Goal: Task Accomplishment & Management: Complete application form

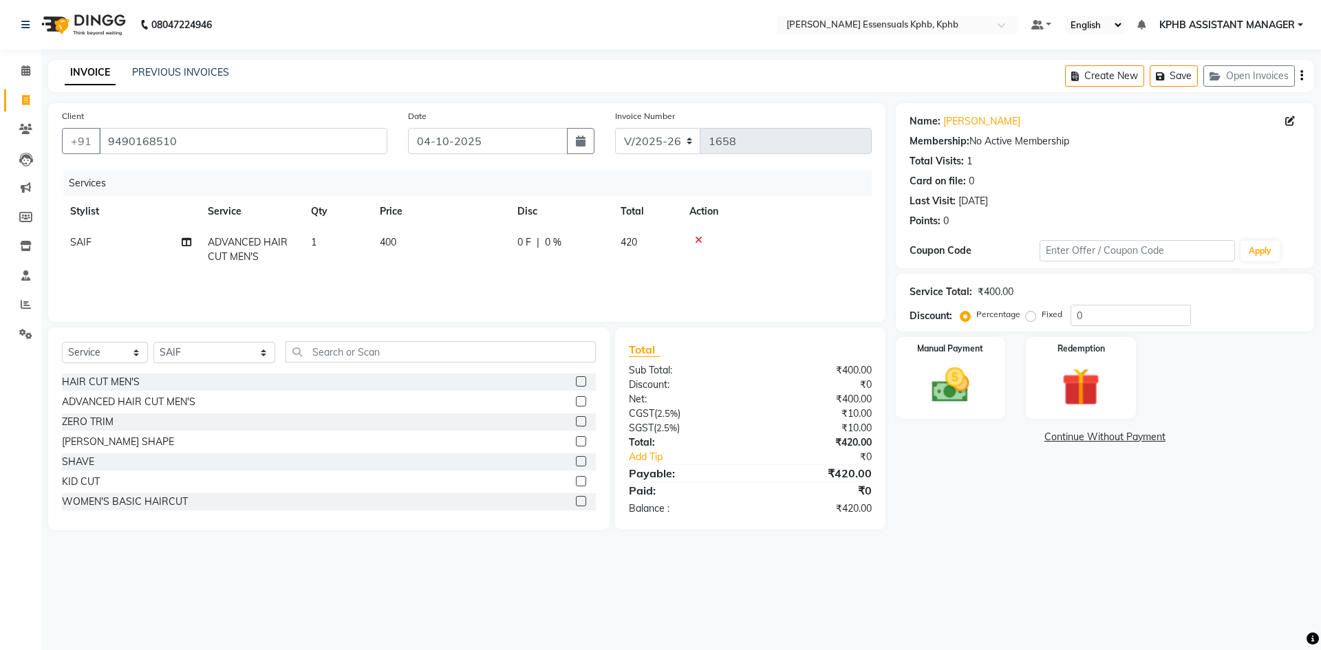
select select "5938"
select select "service"
select select "84873"
click at [400, 349] on input "text" at bounding box center [441, 351] width 310 height 21
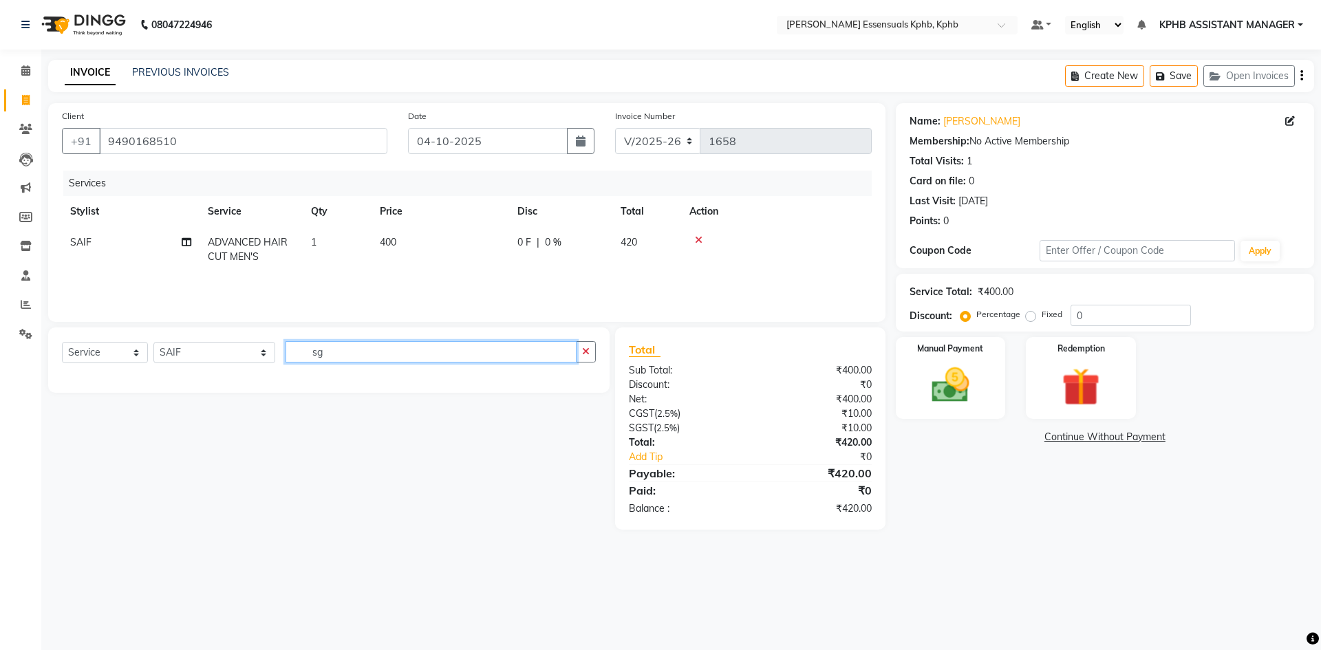
type input "s"
type input "sha"
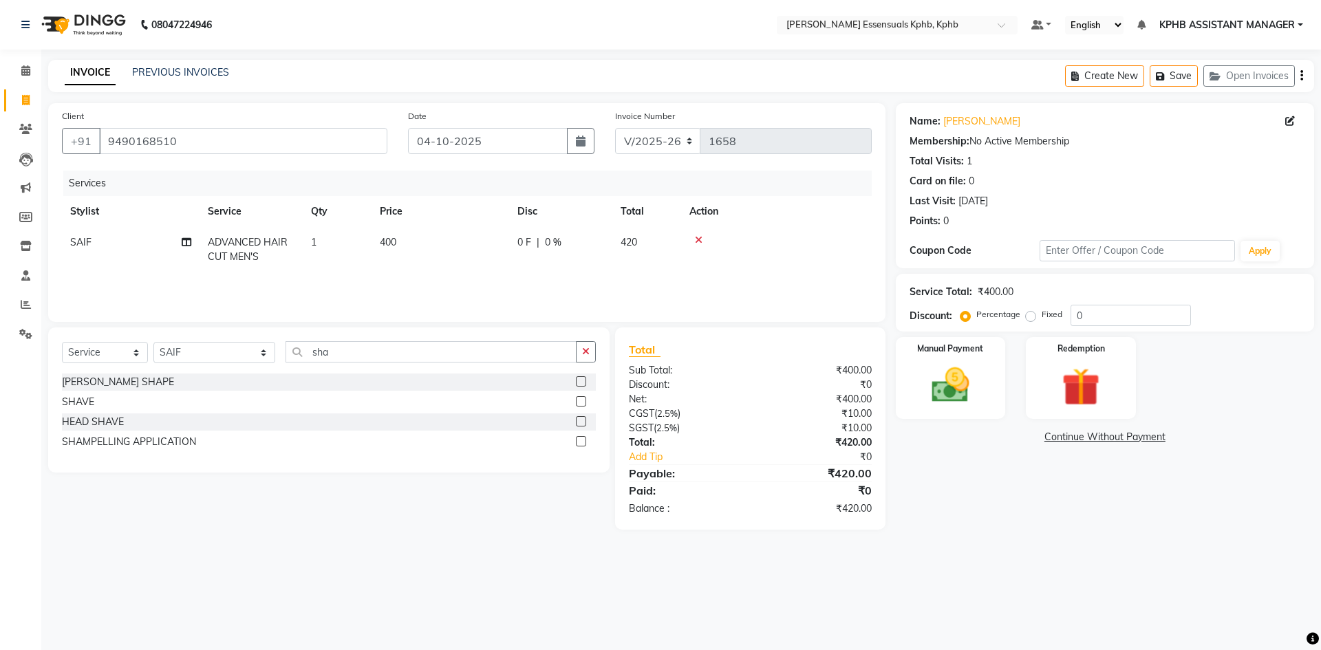
click at [581, 398] on label at bounding box center [581, 401] width 10 height 10
click at [581, 398] on input "checkbox" at bounding box center [580, 402] width 9 height 9
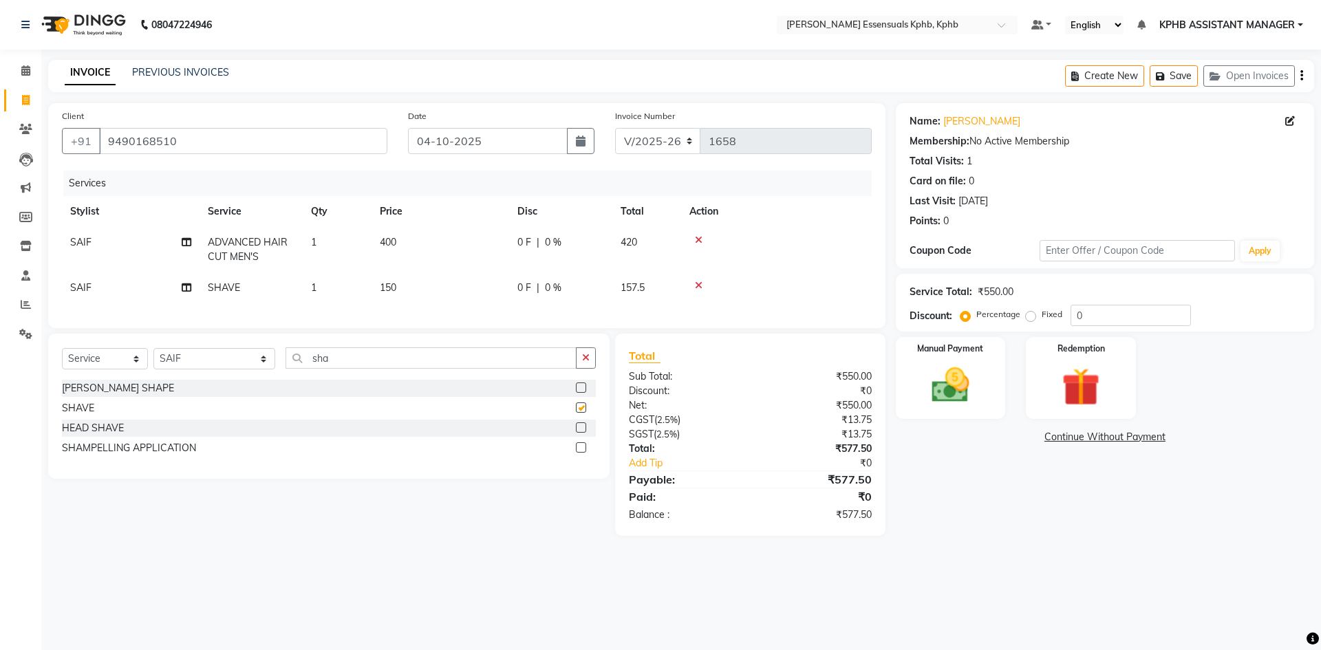
checkbox input "false"
drag, startPoint x: 980, startPoint y: 411, endPoint x: 977, endPoint y: 422, distance: 11.3
click at [976, 407] on div "Manual Payment" at bounding box center [951, 378] width 110 height 82
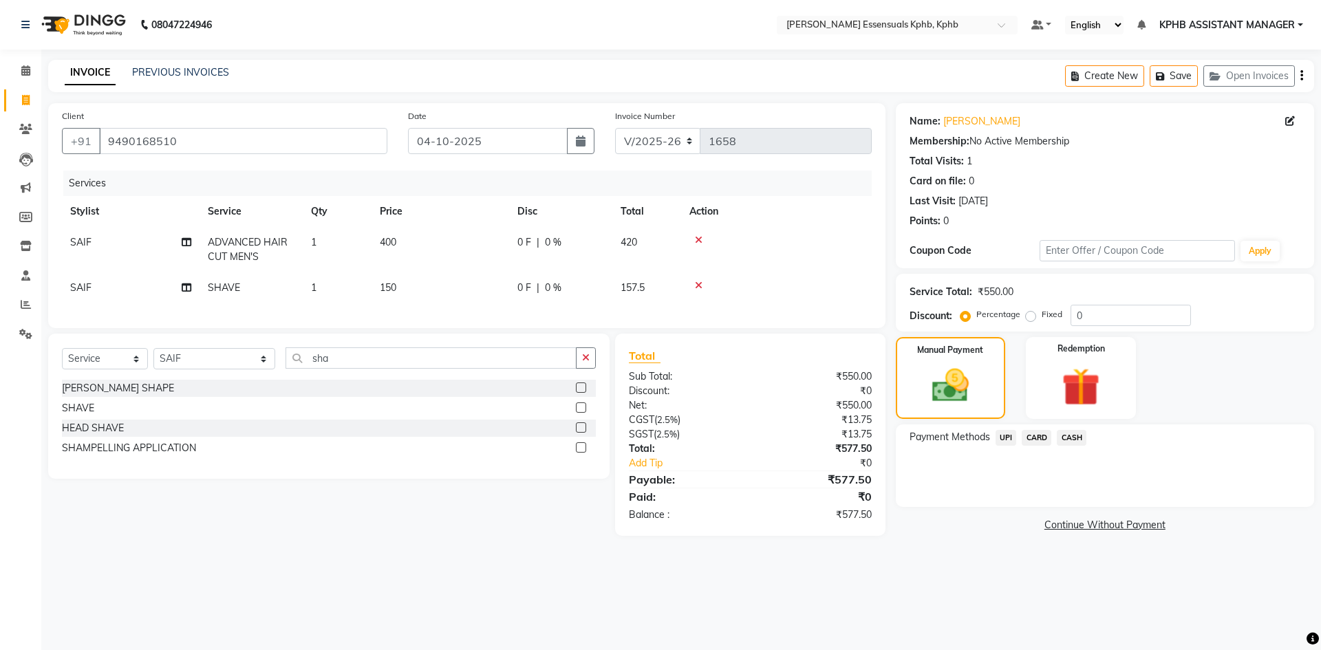
click at [1014, 437] on span "UPI" at bounding box center [1006, 438] width 21 height 16
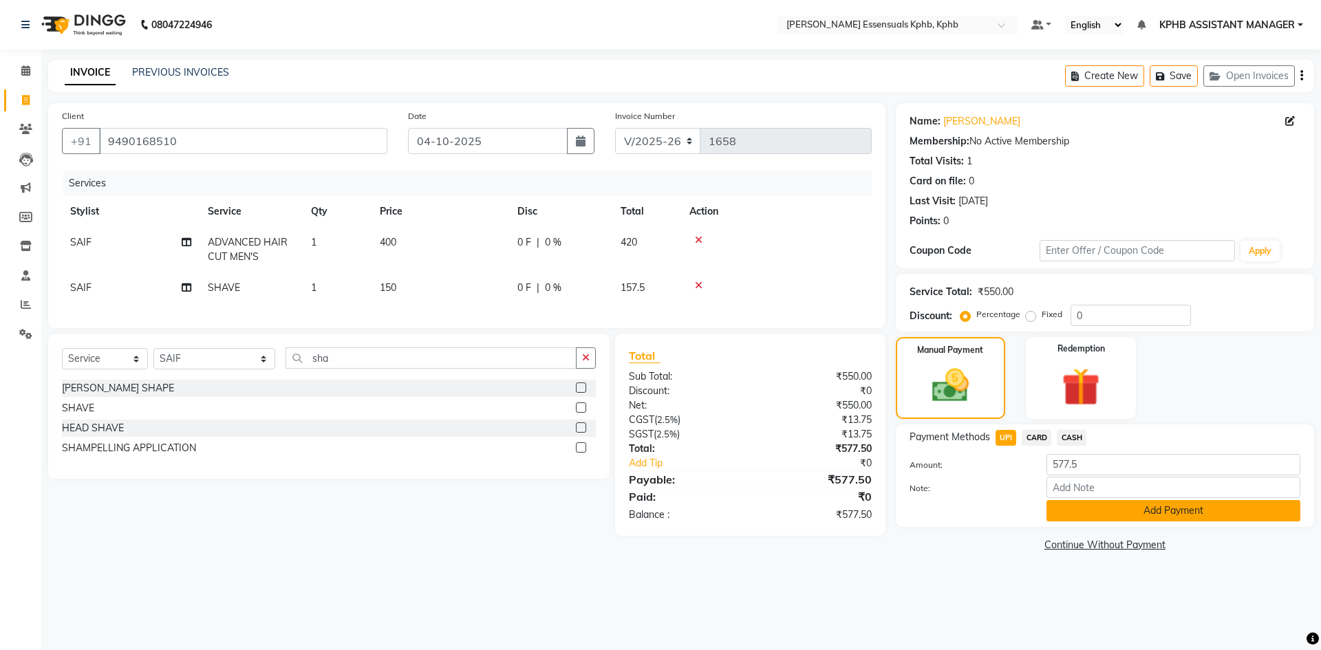
click at [1144, 508] on button "Add Payment" at bounding box center [1174, 510] width 254 height 21
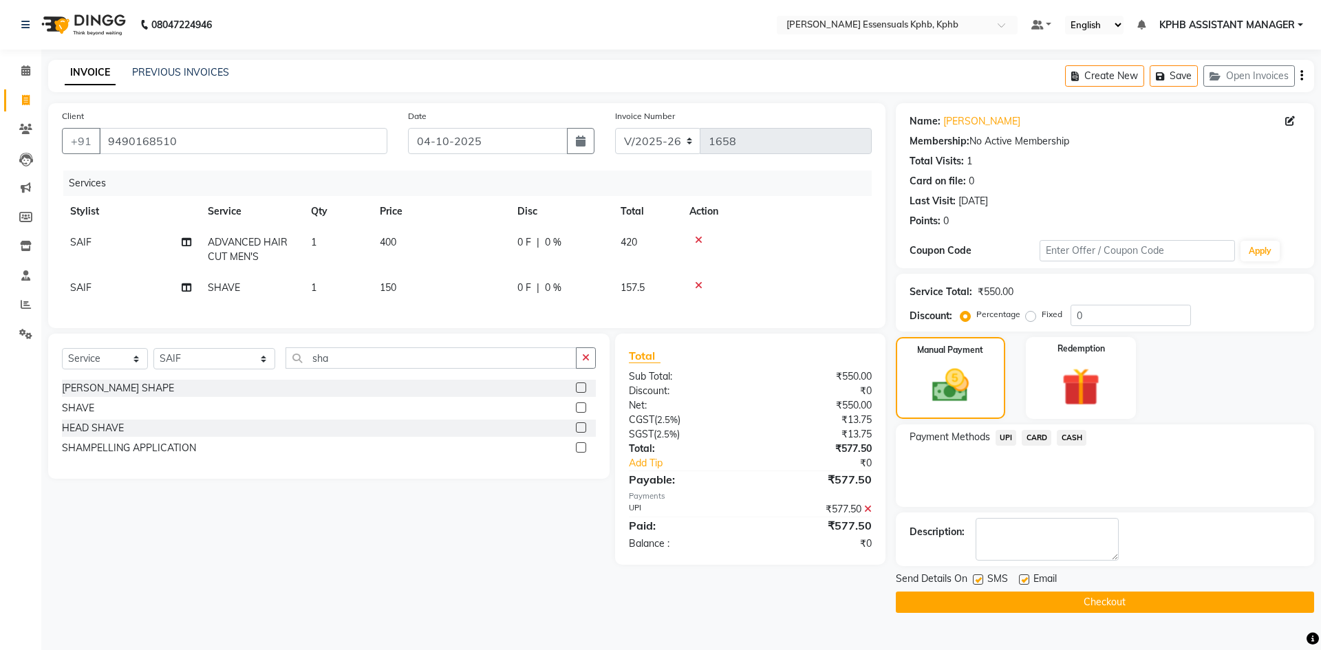
click at [1069, 601] on button "Checkout" at bounding box center [1105, 602] width 418 height 21
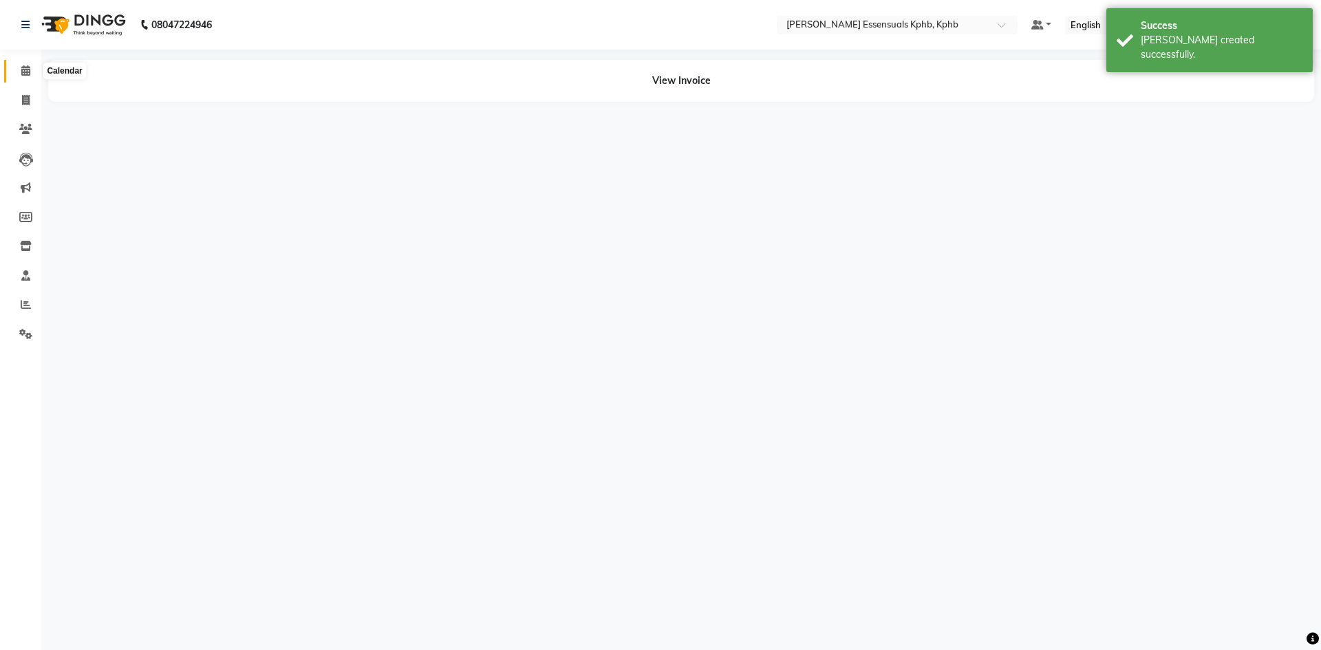
click at [27, 76] on span at bounding box center [26, 71] width 24 height 16
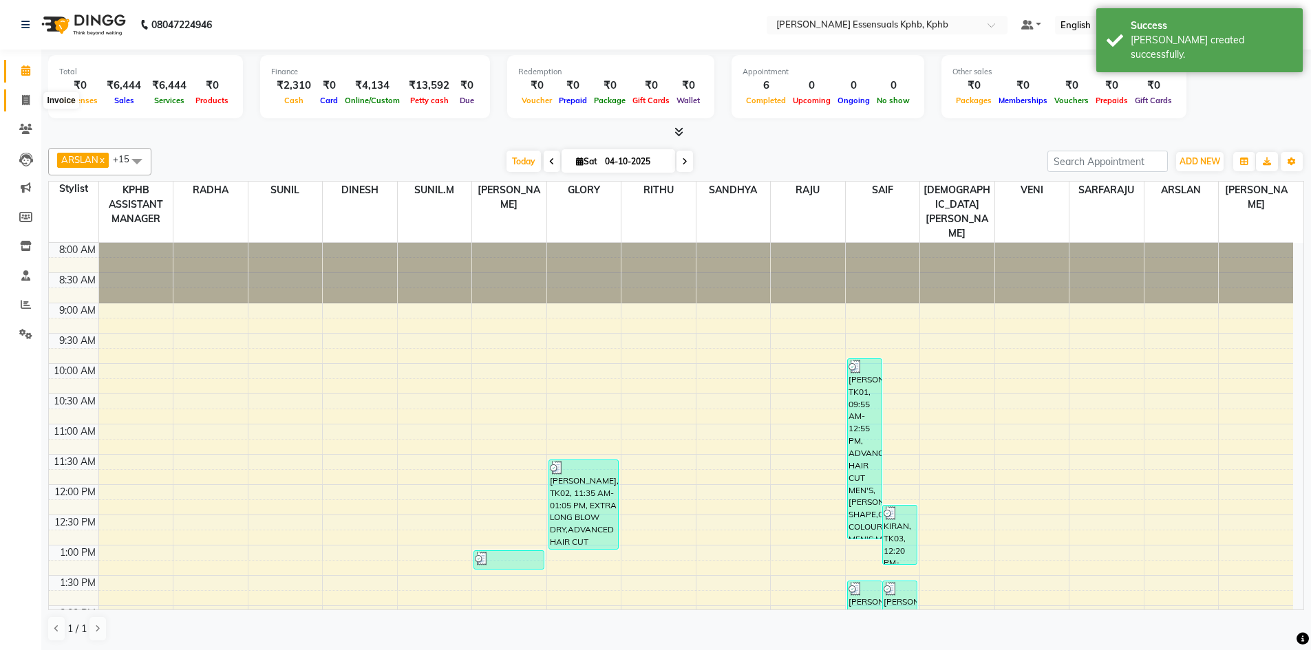
click at [25, 102] on icon at bounding box center [26, 100] width 8 height 10
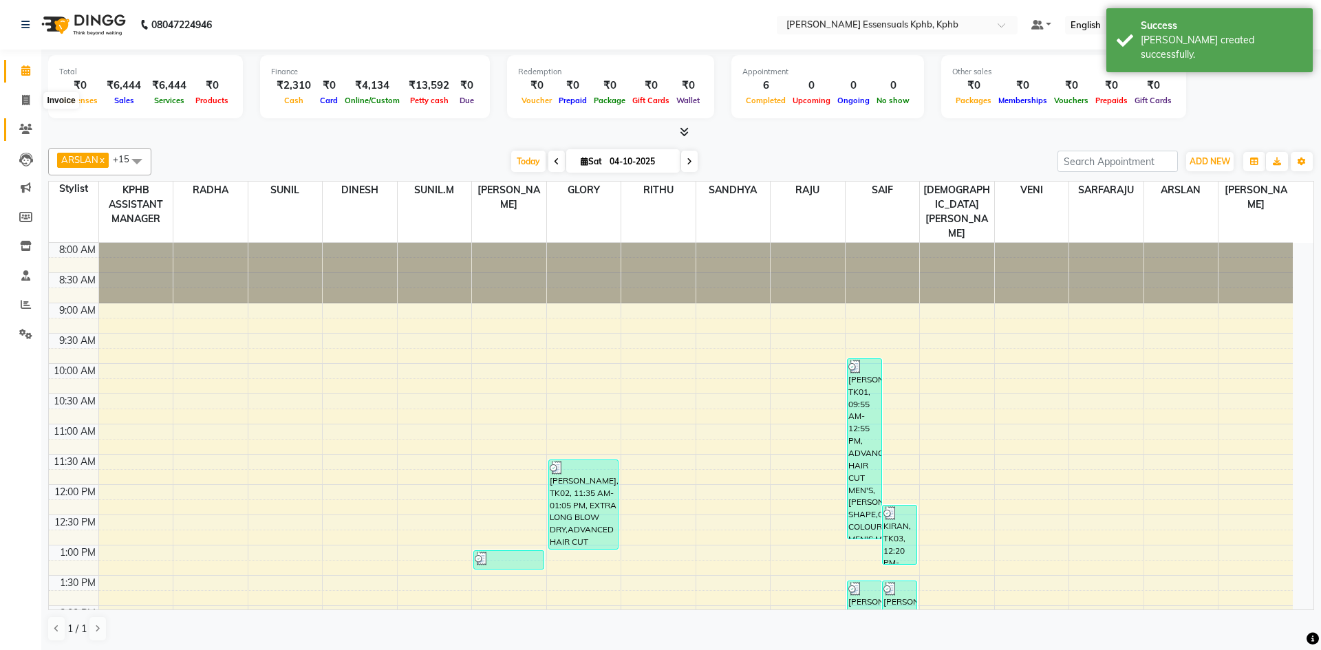
select select "5938"
select select "service"
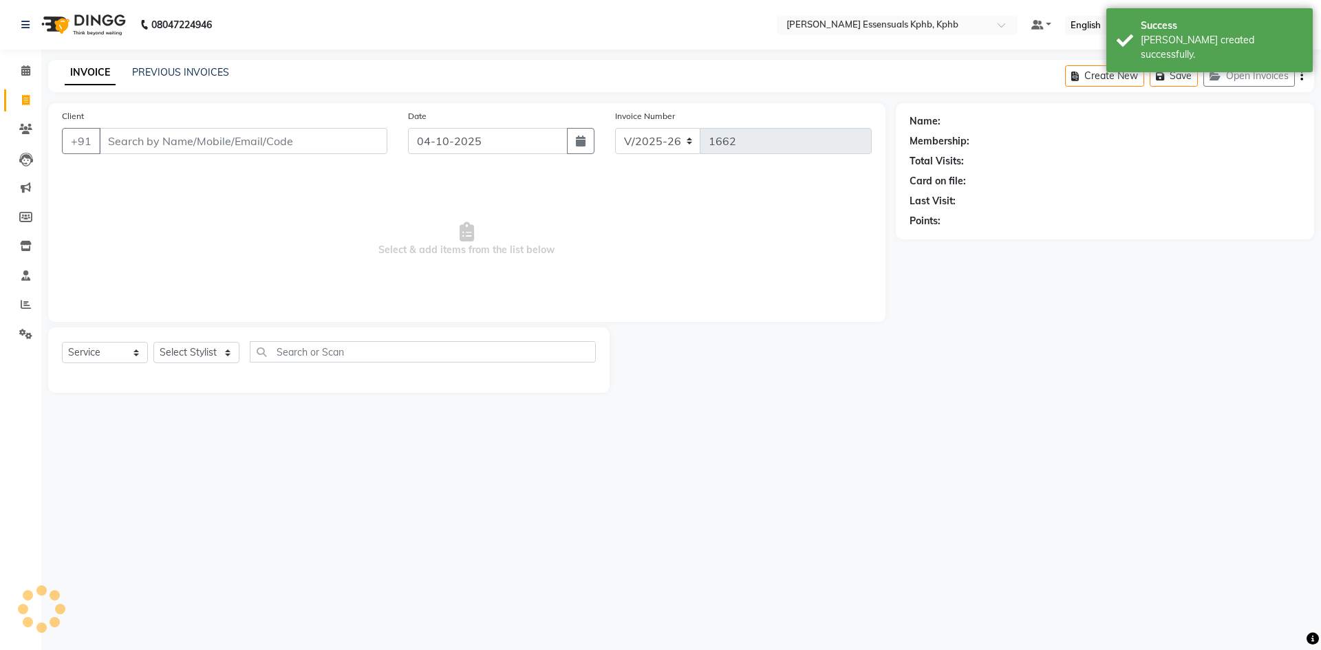
click at [211, 139] on input "Client" at bounding box center [243, 141] width 288 height 26
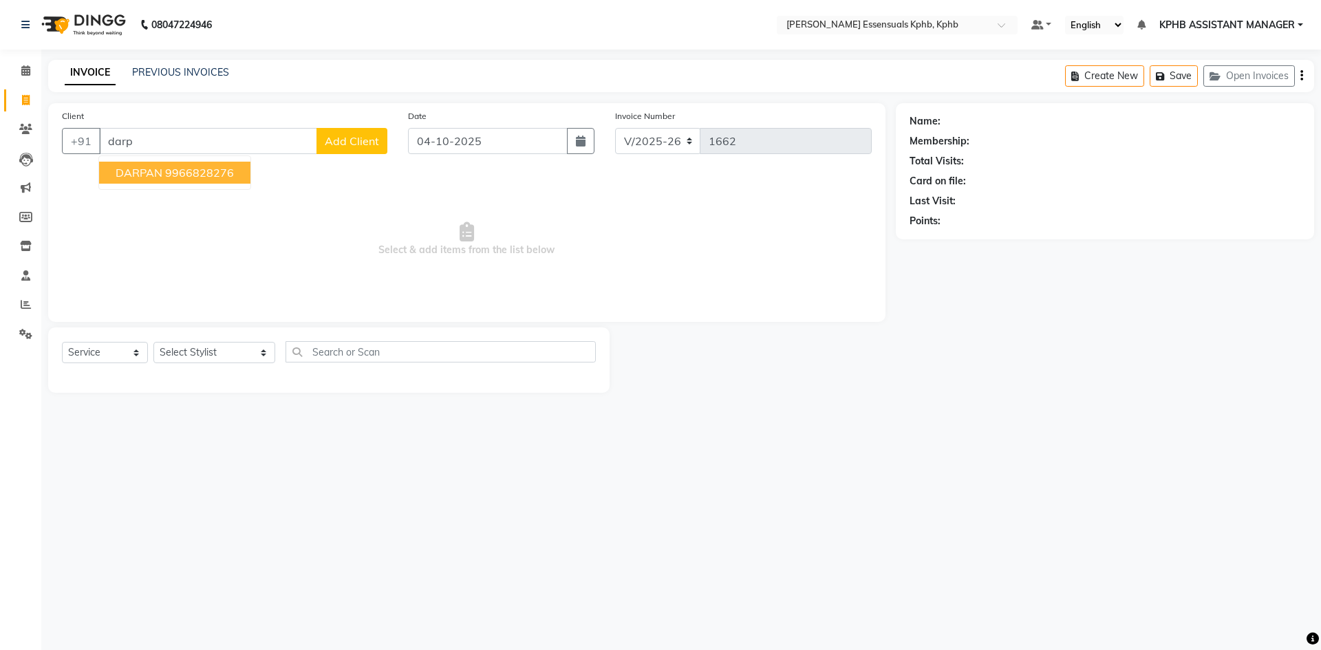
click at [217, 173] on ngb-highlight "9966828276" at bounding box center [199, 173] width 69 height 14
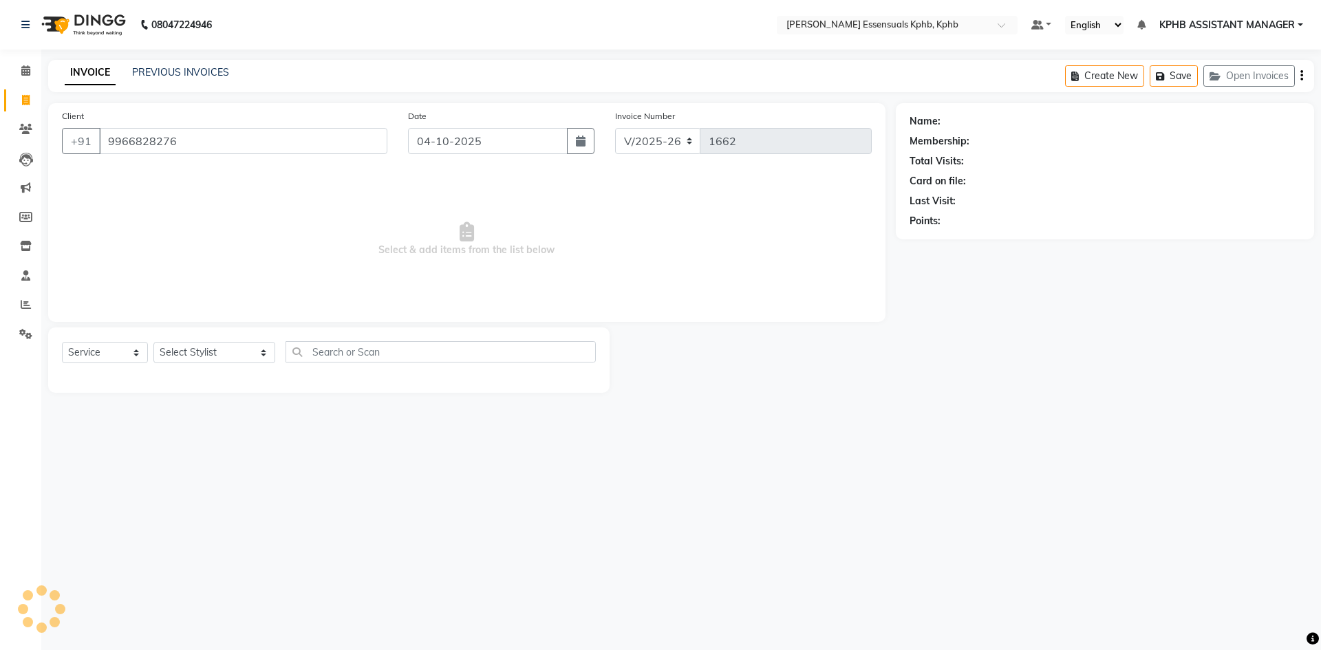
type input "9966828276"
click at [186, 356] on select "Select Stylist [PERSON_NAME] KPHB ASSISTANT MANAGER [PERSON_NAME] [PERSON_NAME]…" at bounding box center [214, 352] width 122 height 21
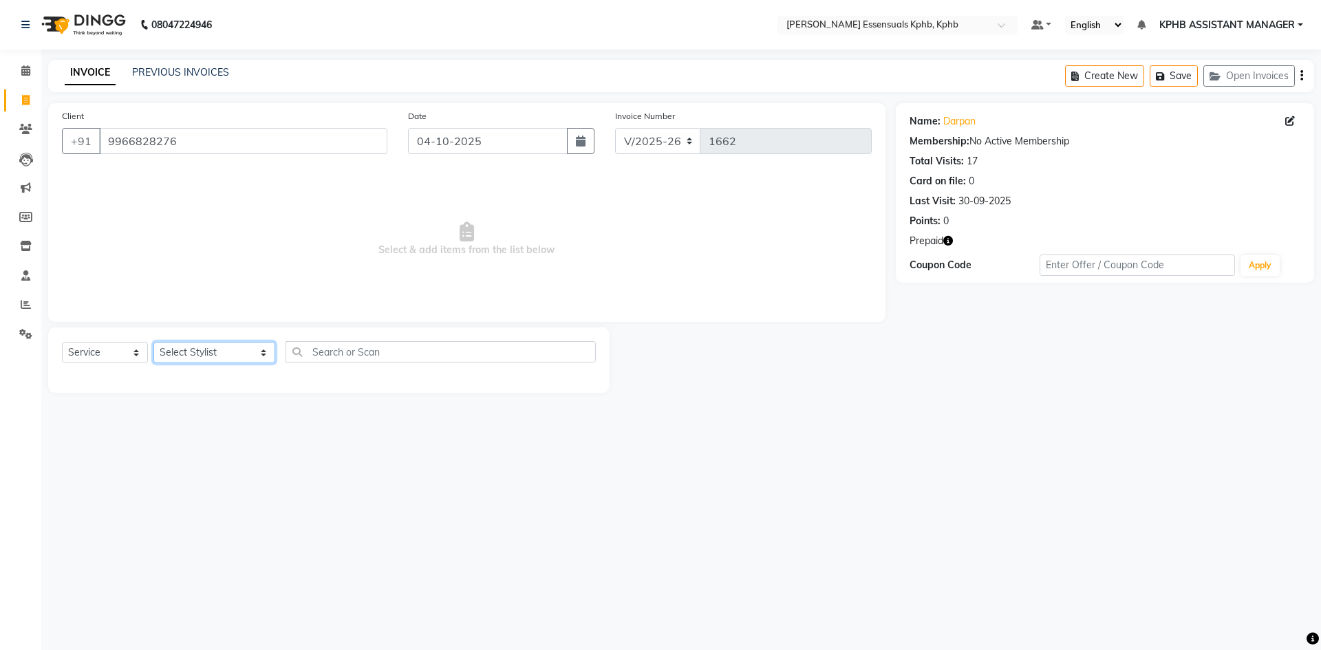
click at [220, 350] on select "Select Stylist [PERSON_NAME] KPHB ASSISTANT MANAGER [PERSON_NAME] [PERSON_NAME]…" at bounding box center [214, 352] width 122 height 21
select select "84873"
click at [153, 342] on select "Select Stylist [PERSON_NAME] KPHB ASSISTANT MANAGER [PERSON_NAME] [PERSON_NAME]…" at bounding box center [214, 352] width 122 height 21
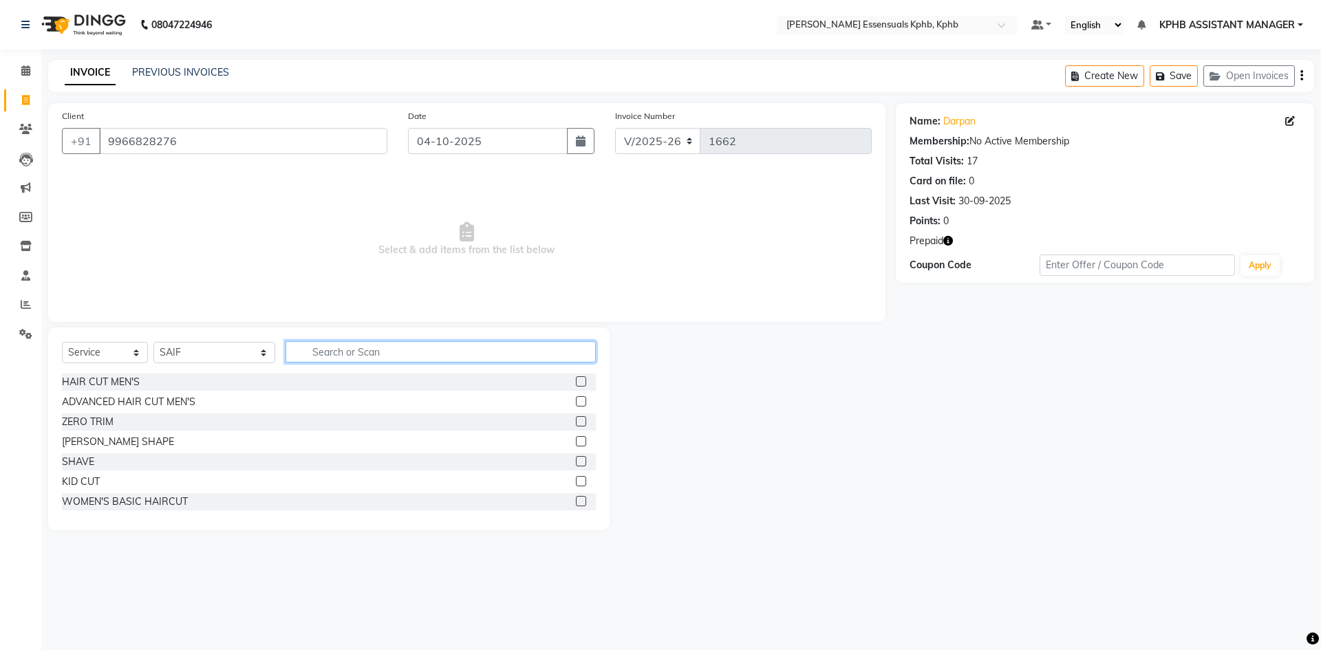
click at [437, 356] on input "text" at bounding box center [441, 351] width 310 height 21
type input "head"
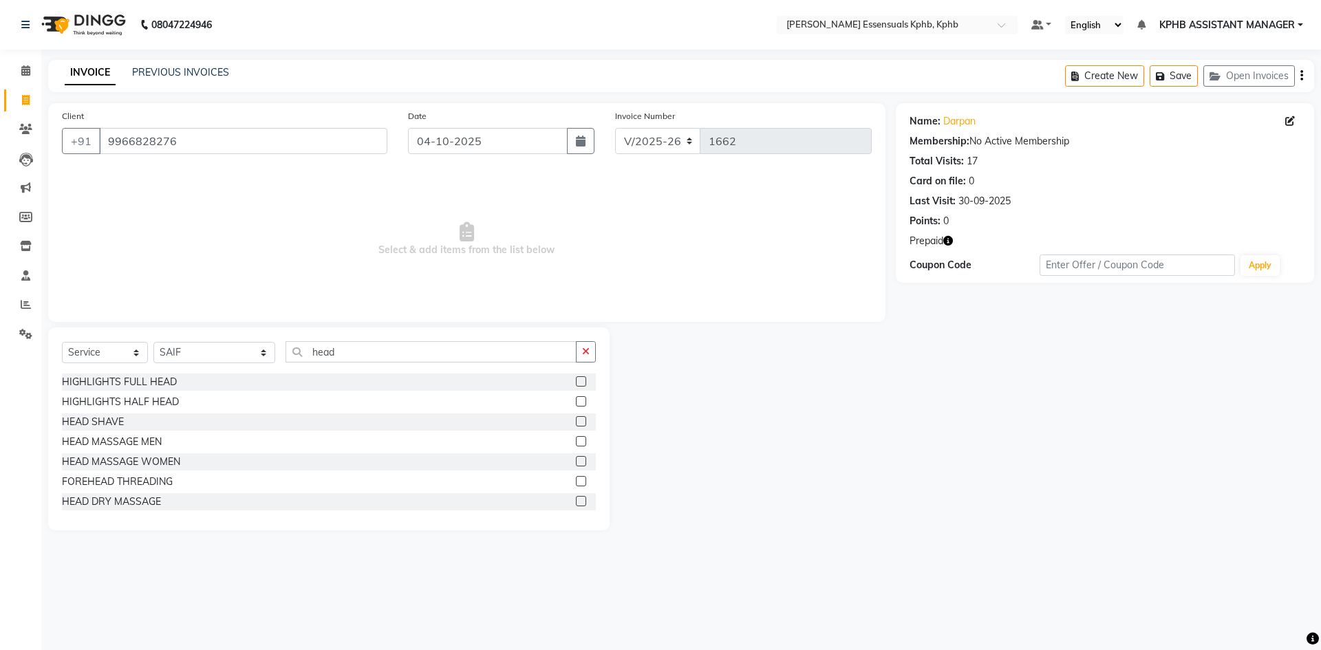
click at [576, 440] on label at bounding box center [581, 441] width 10 height 10
click at [576, 440] on input "checkbox" at bounding box center [580, 442] width 9 height 9
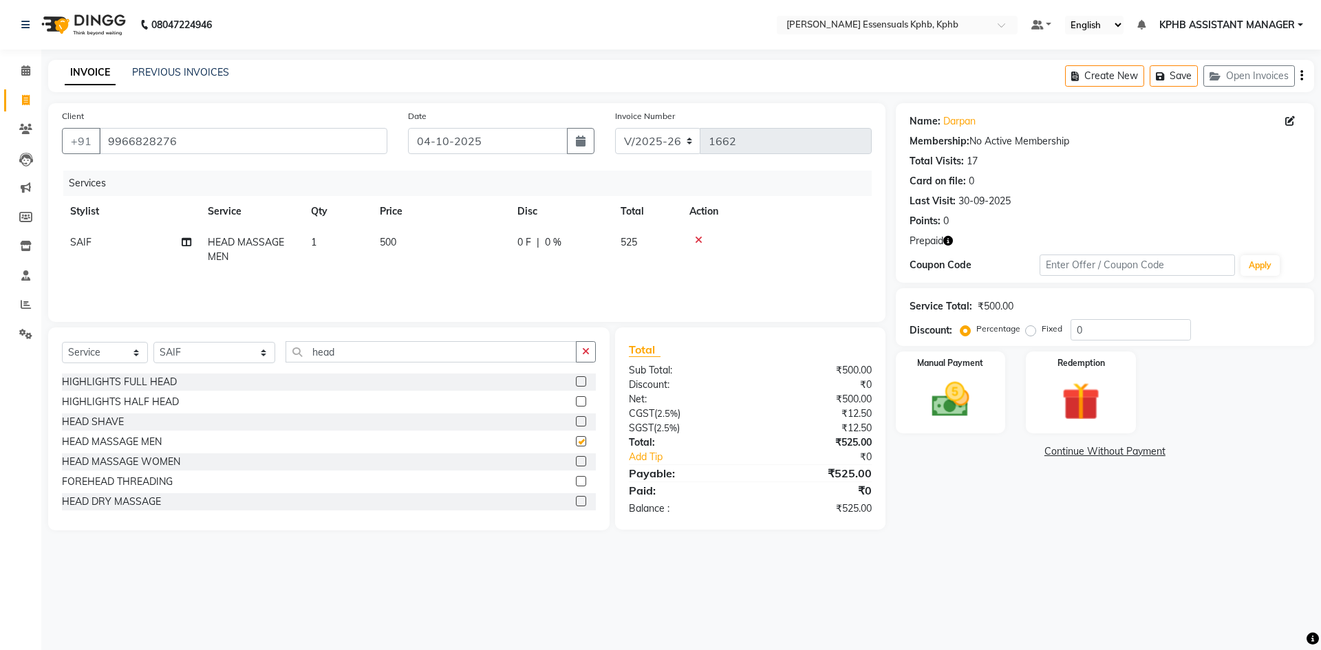
checkbox input "false"
click at [394, 250] on td "500" at bounding box center [441, 249] width 138 height 45
select select "84873"
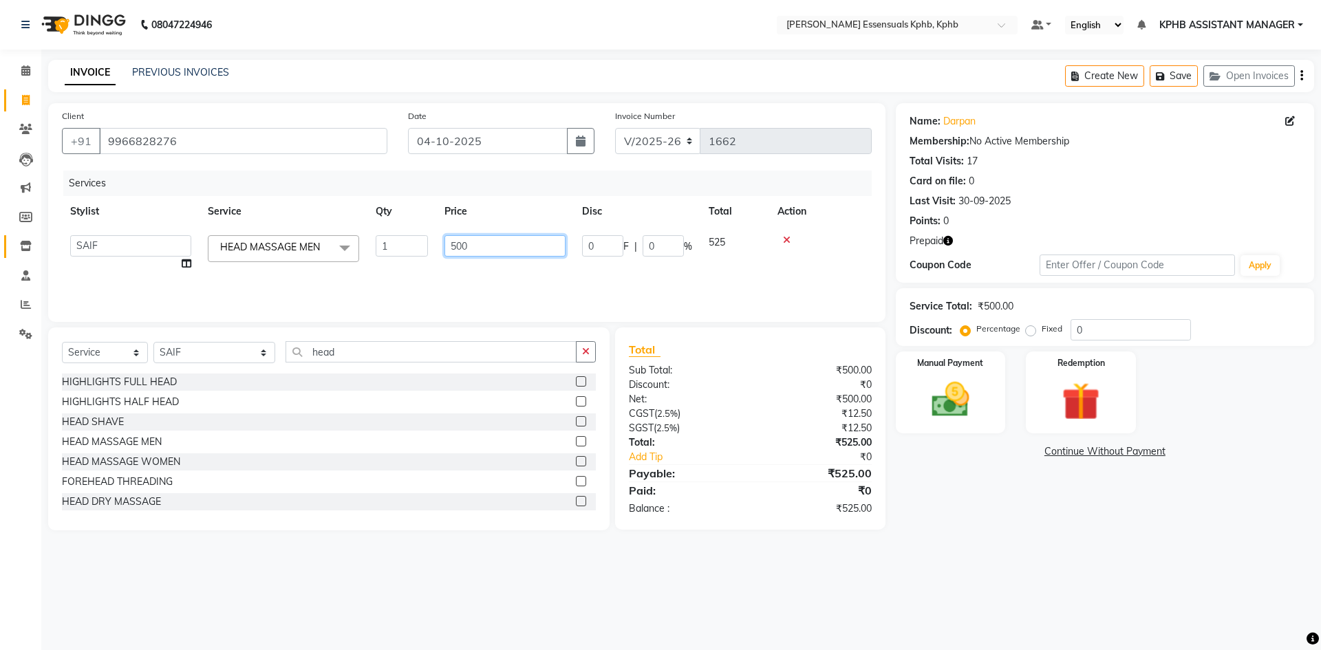
drag, startPoint x: 521, startPoint y: 248, endPoint x: 6, endPoint y: 236, distance: 515.5
click at [274, 274] on tr "ARSLAN DINESH GLORY KPHB ASSISTANT MANAGER KRISHNA VENI MANJULA mounika MOUNIKA…" at bounding box center [467, 253] width 810 height 52
type input "560"
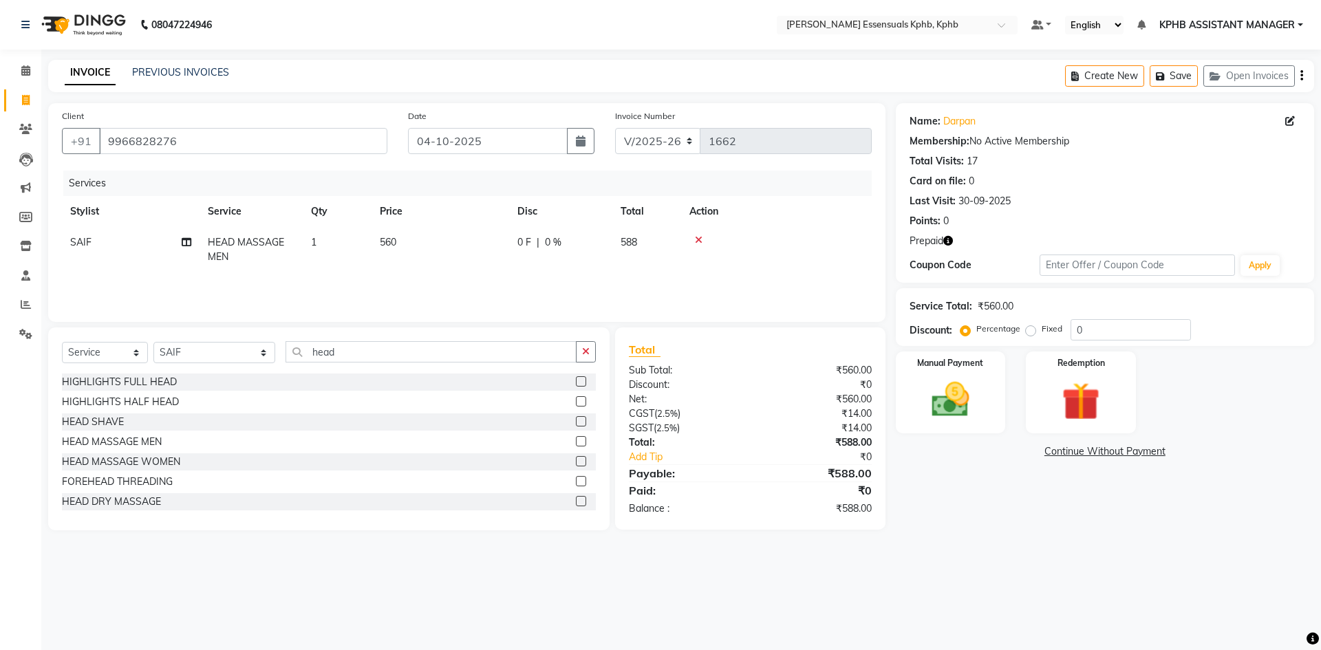
click at [781, 474] on div "₹588.00" at bounding box center [815, 473] width 131 height 17
click at [946, 389] on img at bounding box center [951, 399] width 64 height 45
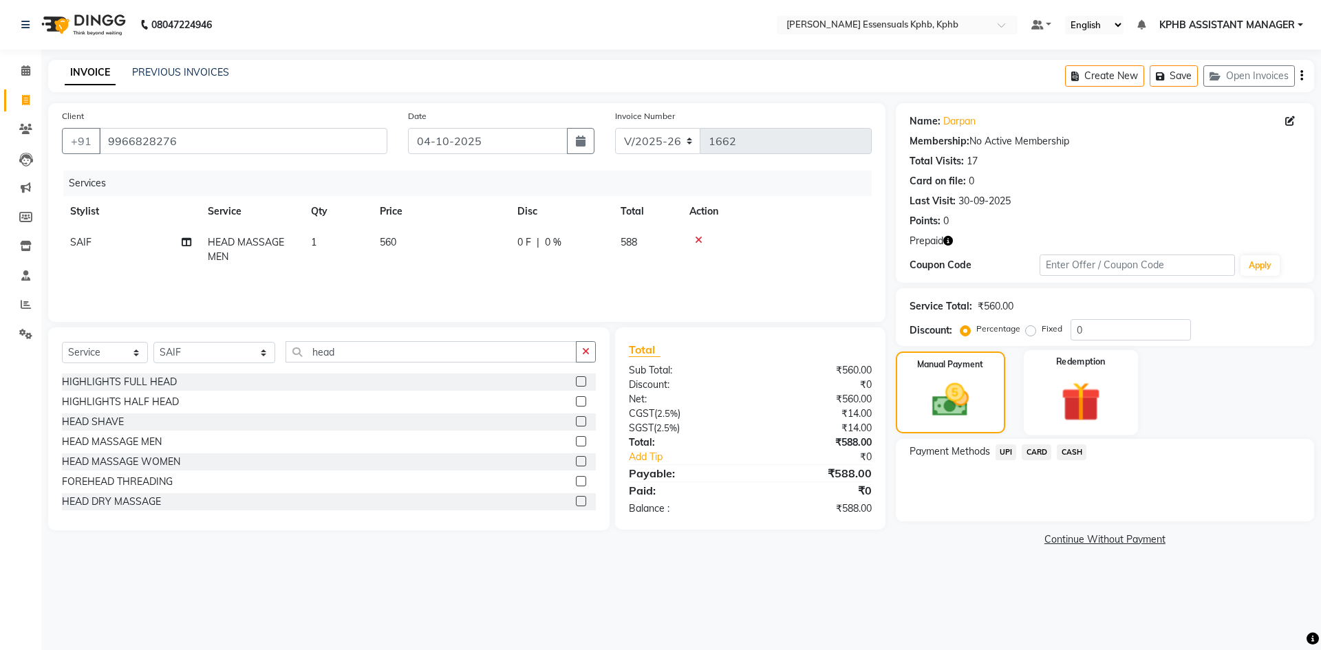
click at [1100, 387] on img at bounding box center [1081, 401] width 64 height 49
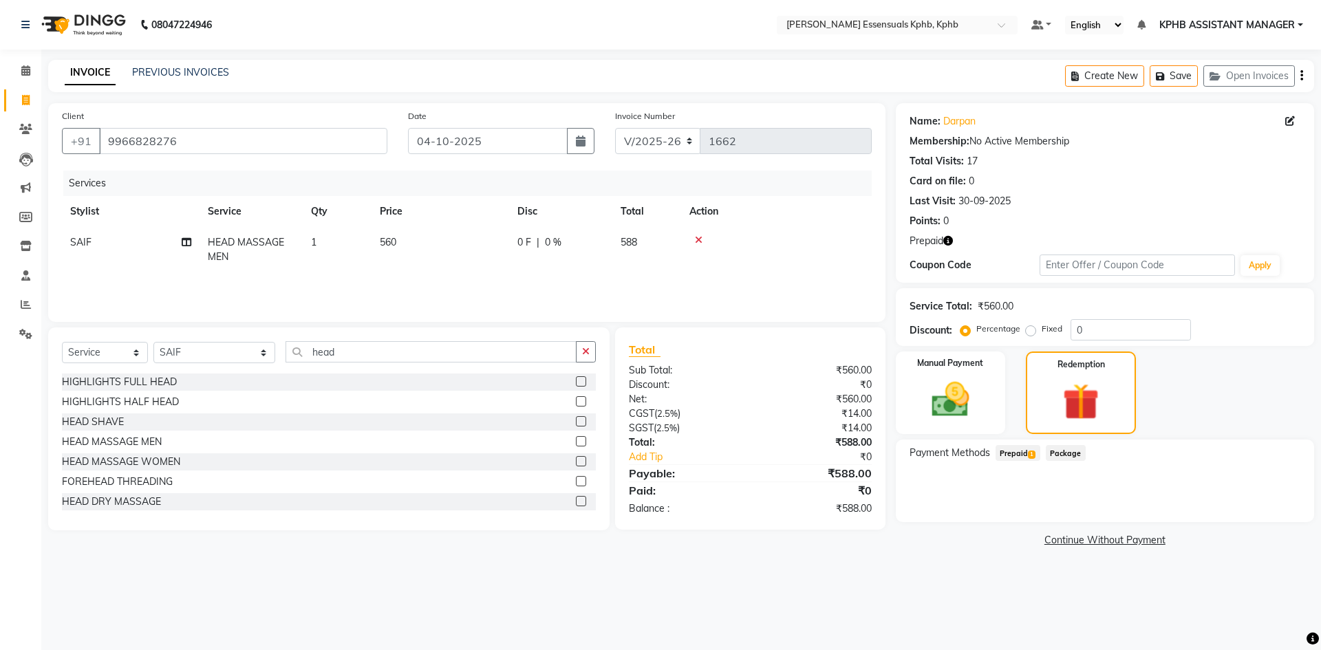
click at [1016, 455] on span "Prepaid 1" at bounding box center [1018, 453] width 45 height 16
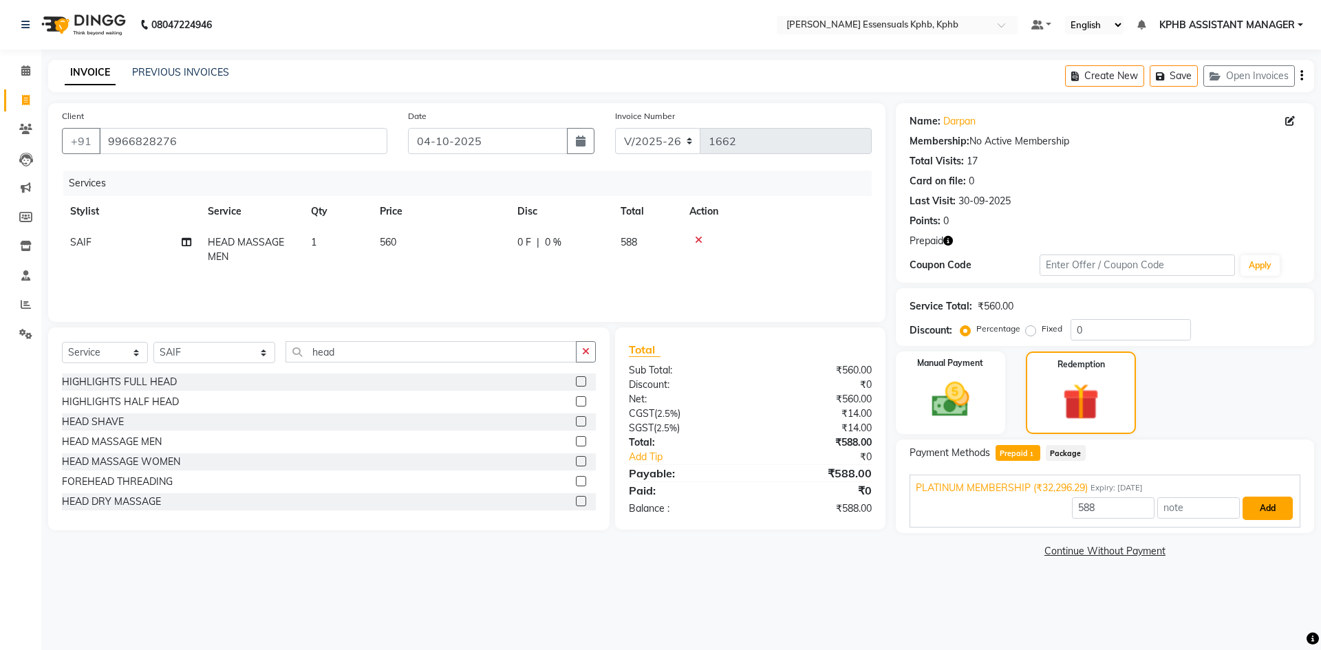
click at [1262, 514] on button "Add" at bounding box center [1268, 508] width 50 height 23
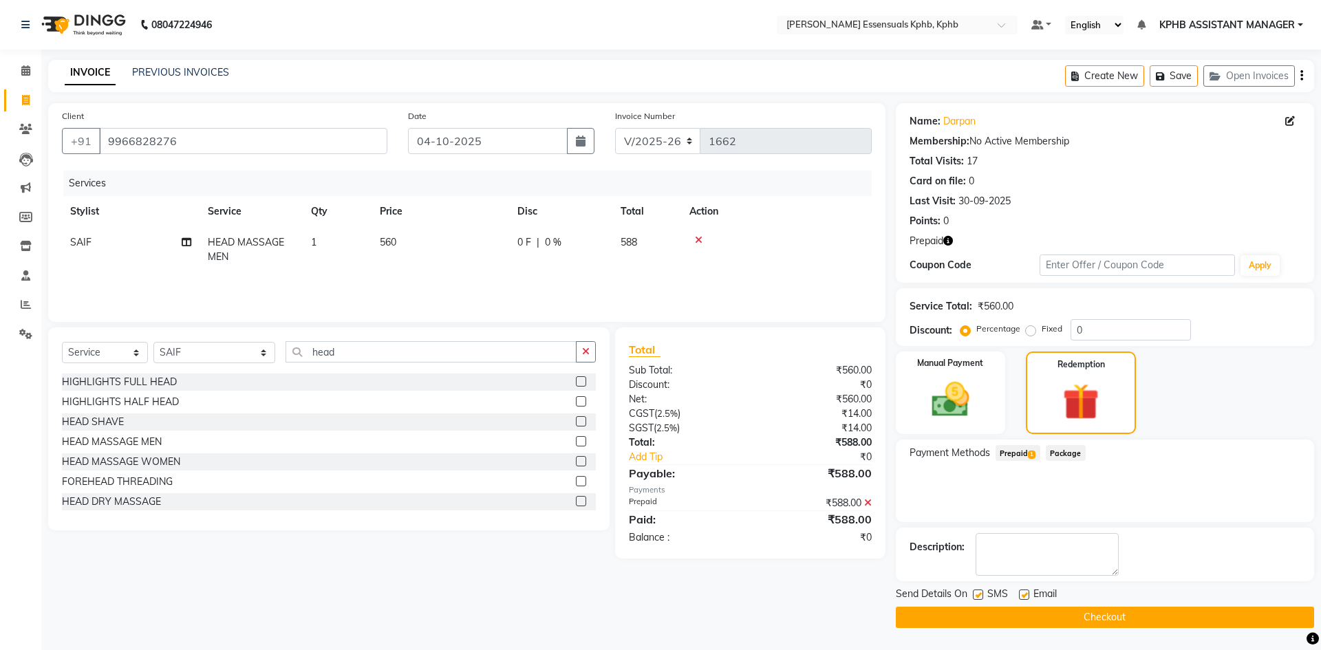
click at [1128, 617] on button "Checkout" at bounding box center [1105, 617] width 418 height 21
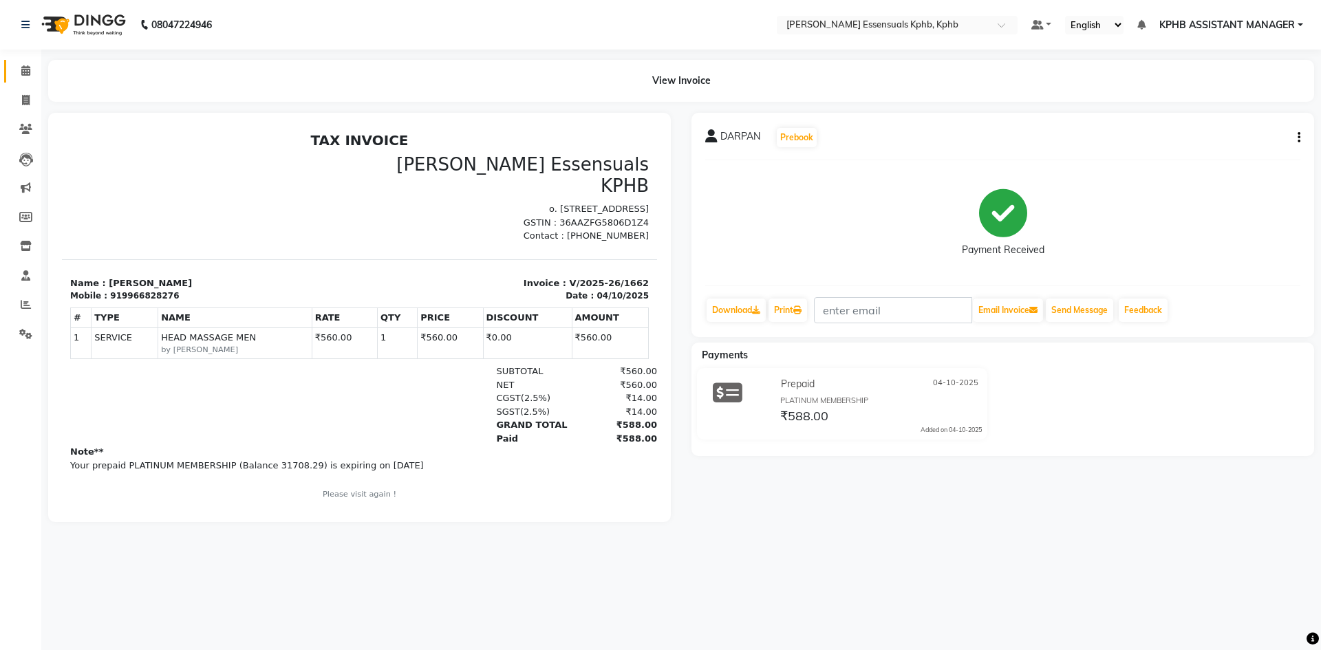
click at [17, 81] on link "Calendar" at bounding box center [20, 71] width 33 height 23
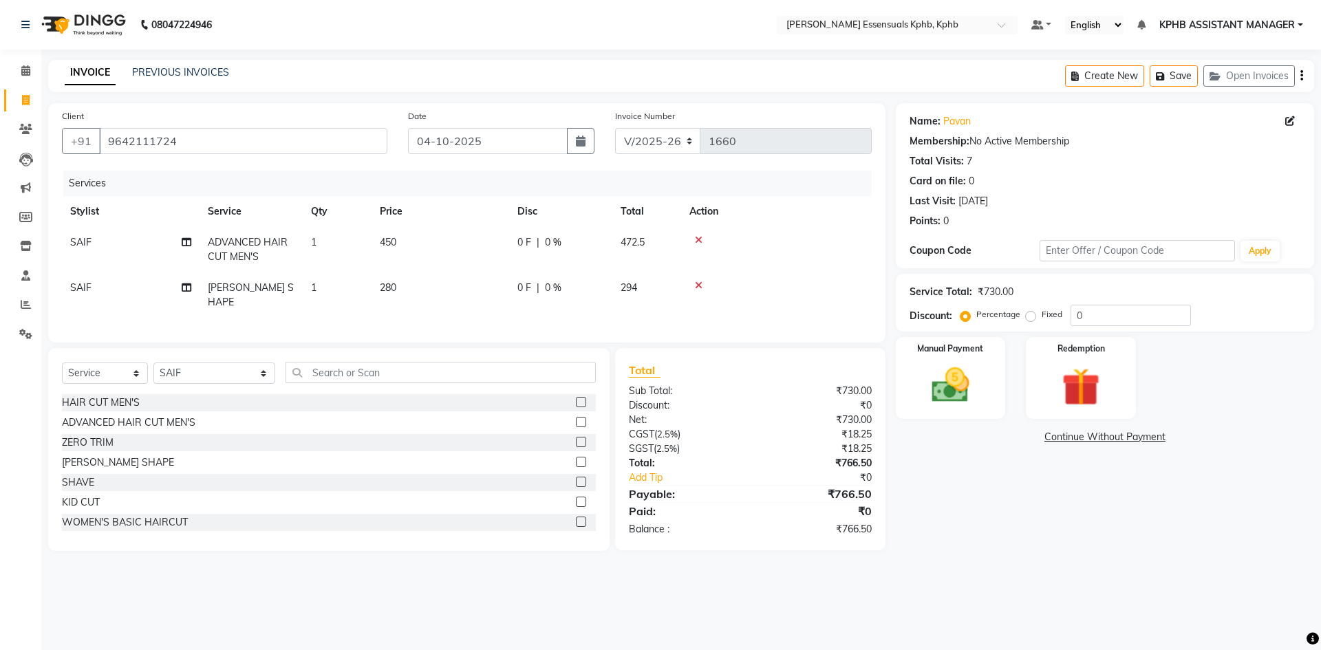
select select "5938"
select select "service"
select select "84873"
click at [980, 399] on img at bounding box center [951, 385] width 64 height 45
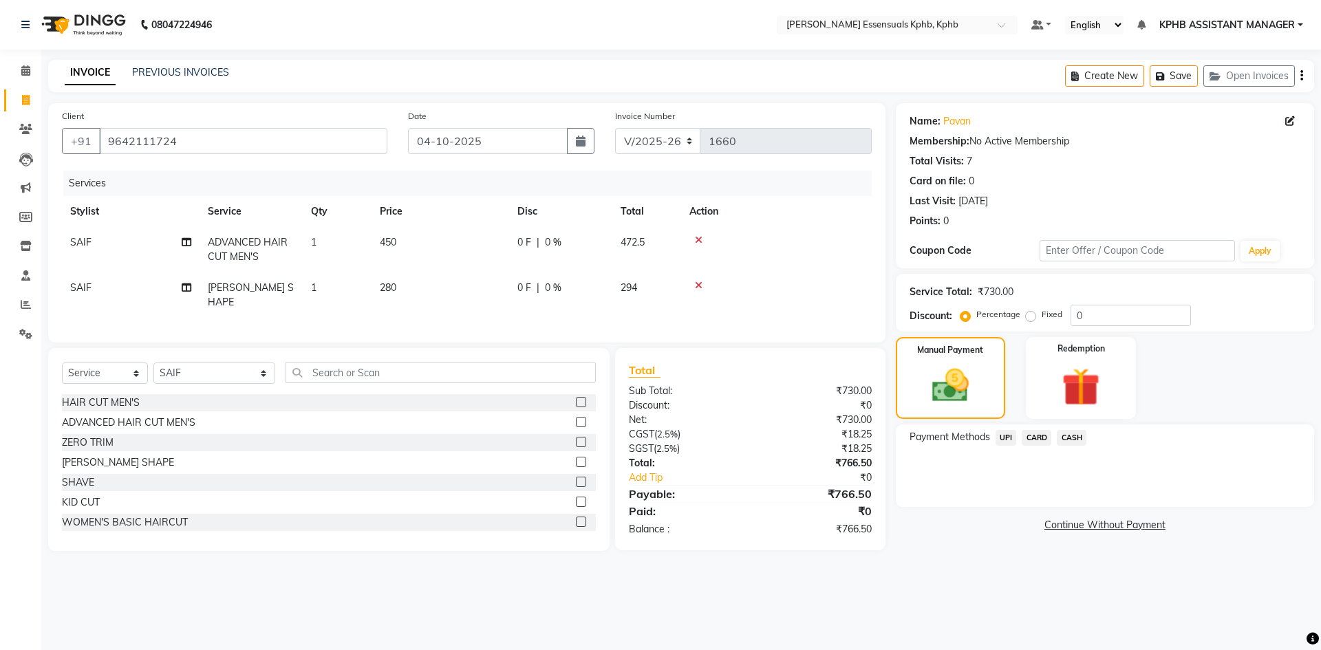
click at [1005, 436] on span "UPI" at bounding box center [1006, 438] width 21 height 16
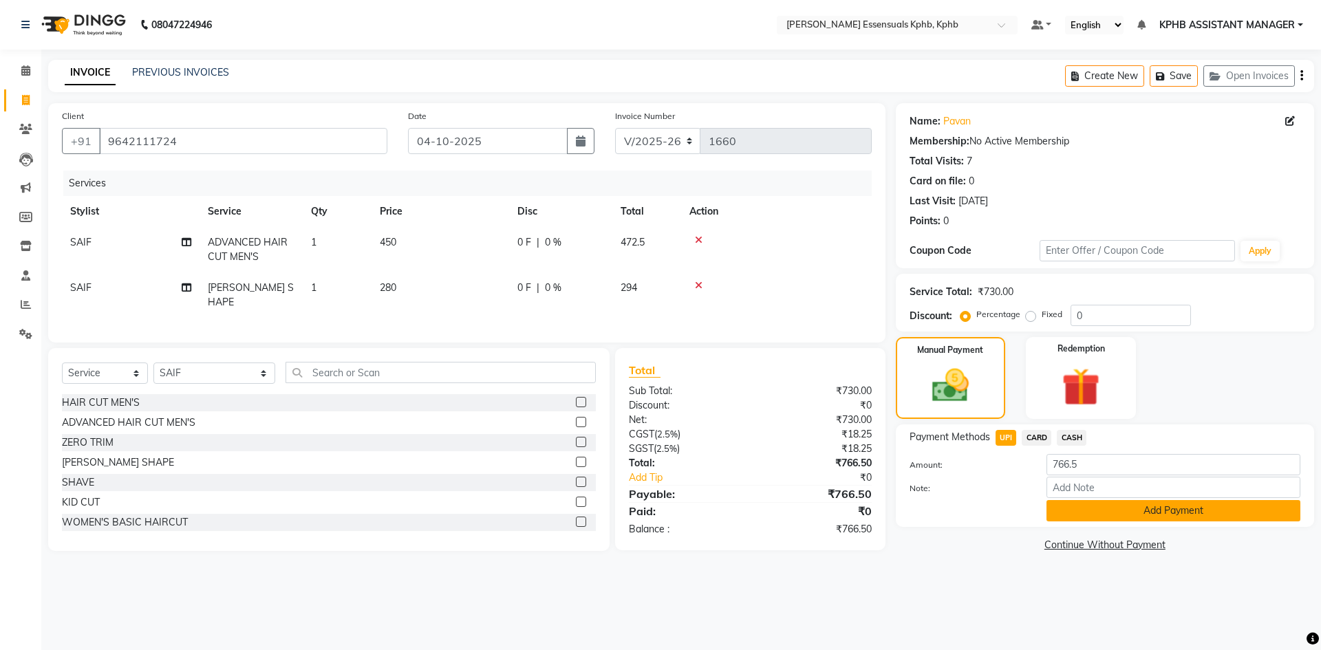
click at [1112, 511] on button "Add Payment" at bounding box center [1174, 510] width 254 height 21
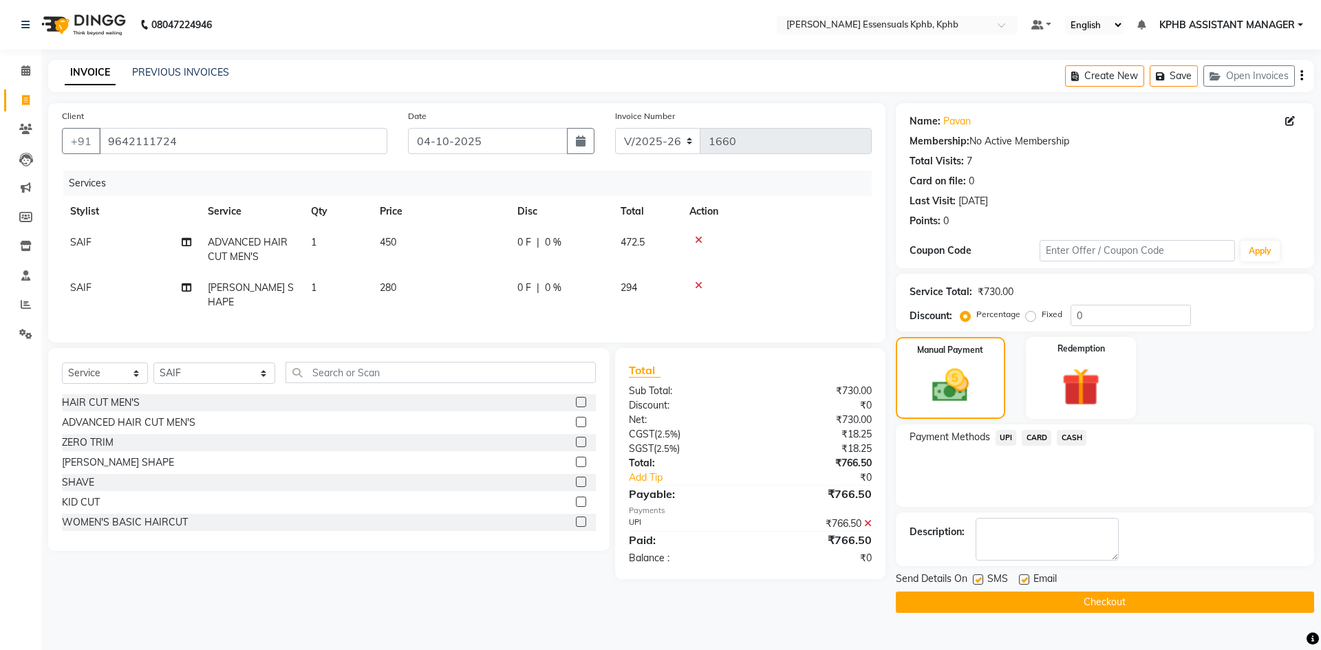
click at [1019, 603] on button "Checkout" at bounding box center [1105, 602] width 418 height 21
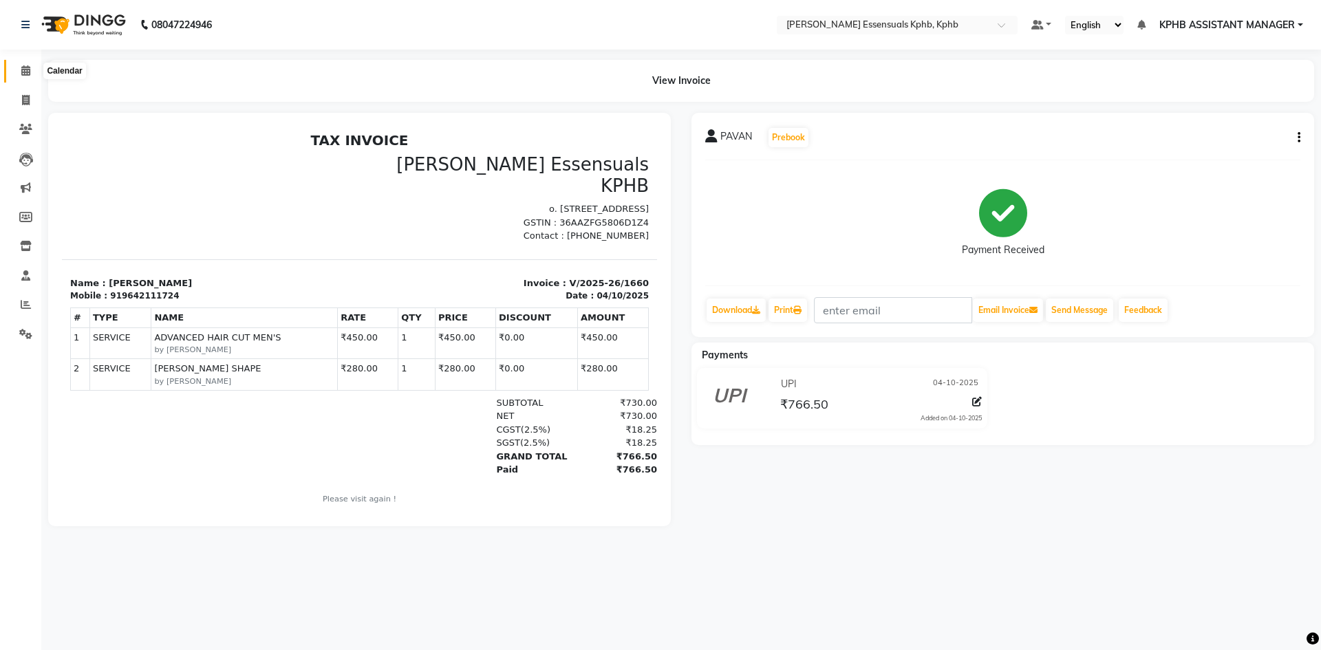
click at [29, 70] on icon at bounding box center [25, 70] width 9 height 10
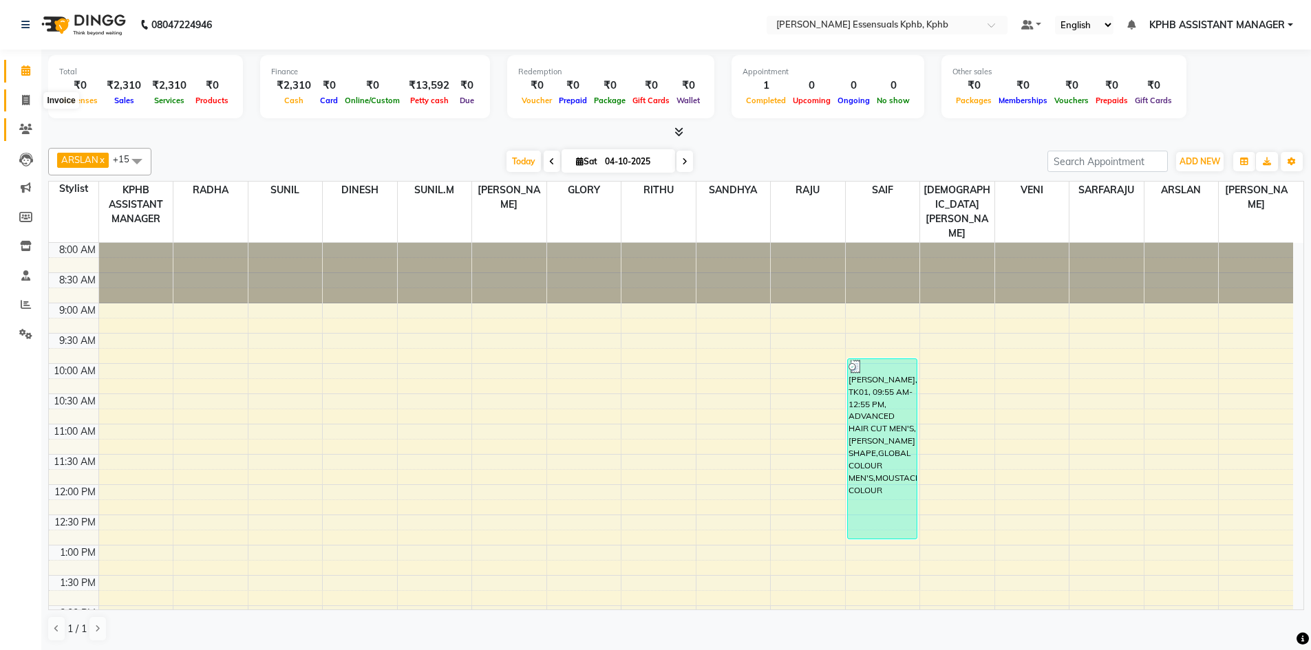
drag, startPoint x: 28, startPoint y: 95, endPoint x: 33, endPoint y: 120, distance: 25.2
click at [28, 95] on icon at bounding box center [26, 100] width 8 height 10
select select "service"
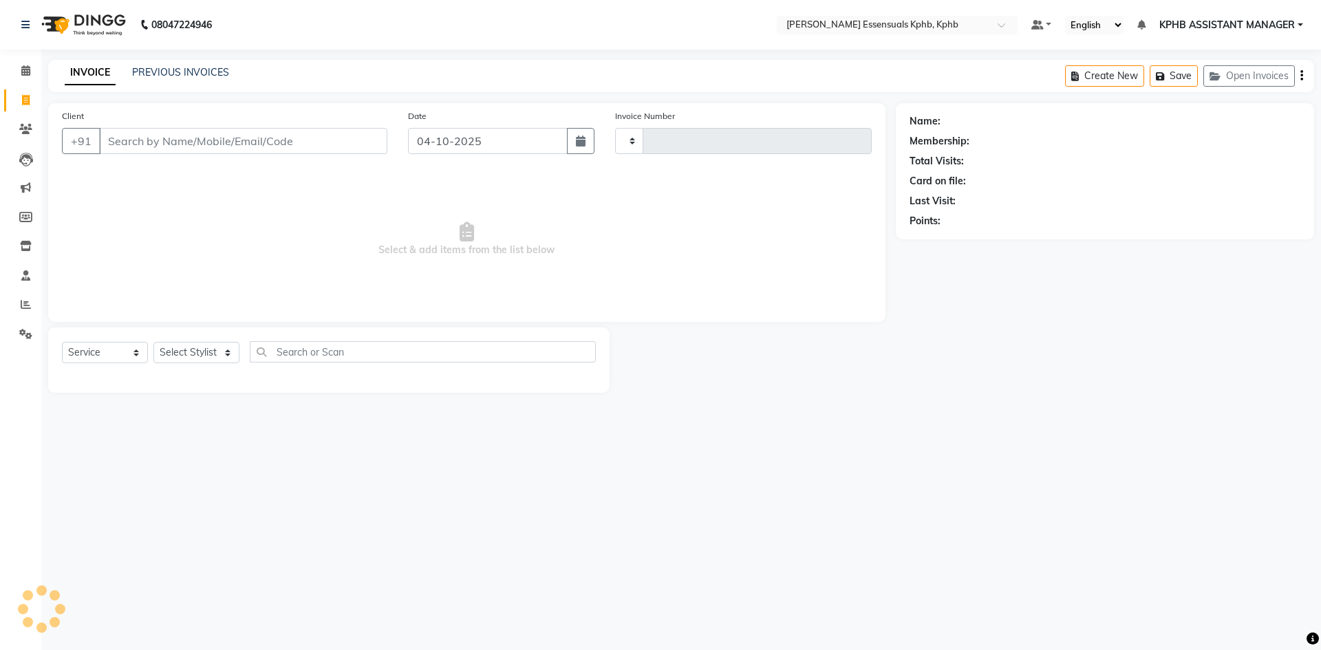
type input "1660"
select select "5938"
click at [188, 348] on select "Select Stylist" at bounding box center [196, 352] width 86 height 21
select select "63852"
click at [153, 342] on select "Select Stylist [PERSON_NAME] KPHB ASSISTANT MANAGER [PERSON_NAME] [PERSON_NAME]…" at bounding box center [214, 352] width 122 height 21
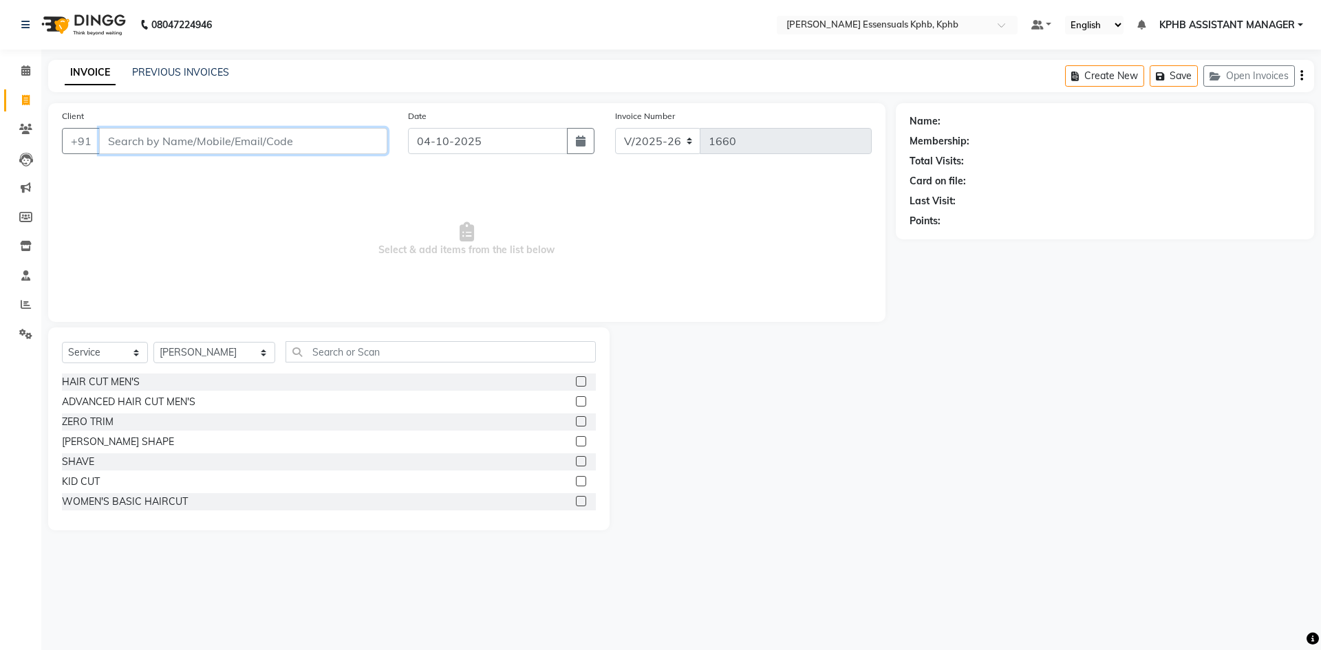
click at [212, 144] on input "Client" at bounding box center [243, 141] width 288 height 26
click at [118, 350] on select "Select Service Product Membership Package Voucher Prepaid Gift Card" at bounding box center [105, 352] width 86 height 21
select select "P"
click at [62, 342] on select "Select Service Product Membership Package Voucher Prepaid Gift Card" at bounding box center [105, 352] width 86 height 21
click at [576, 373] on div "Select Service Product Membership Package Voucher Prepaid Gift Card Select Styl…" at bounding box center [329, 357] width 534 height 32
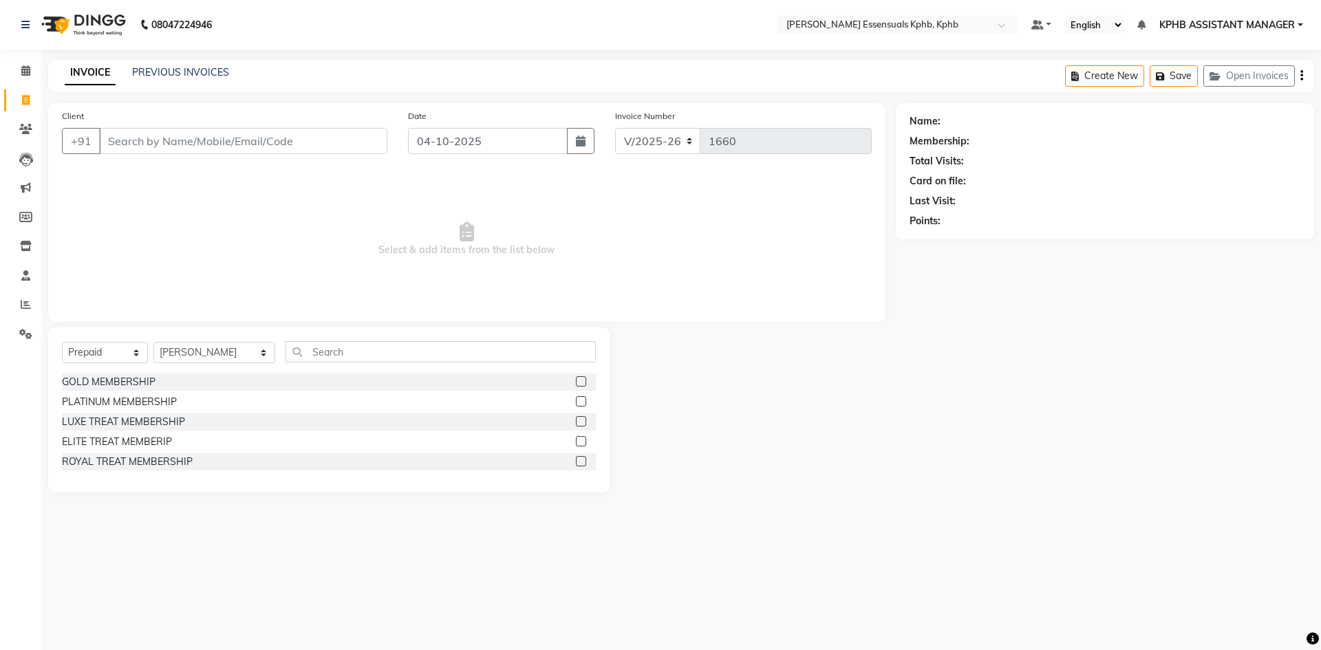
click at [582, 383] on label at bounding box center [581, 381] width 10 height 10
click at [582, 383] on input "checkbox" at bounding box center [580, 382] width 9 height 9
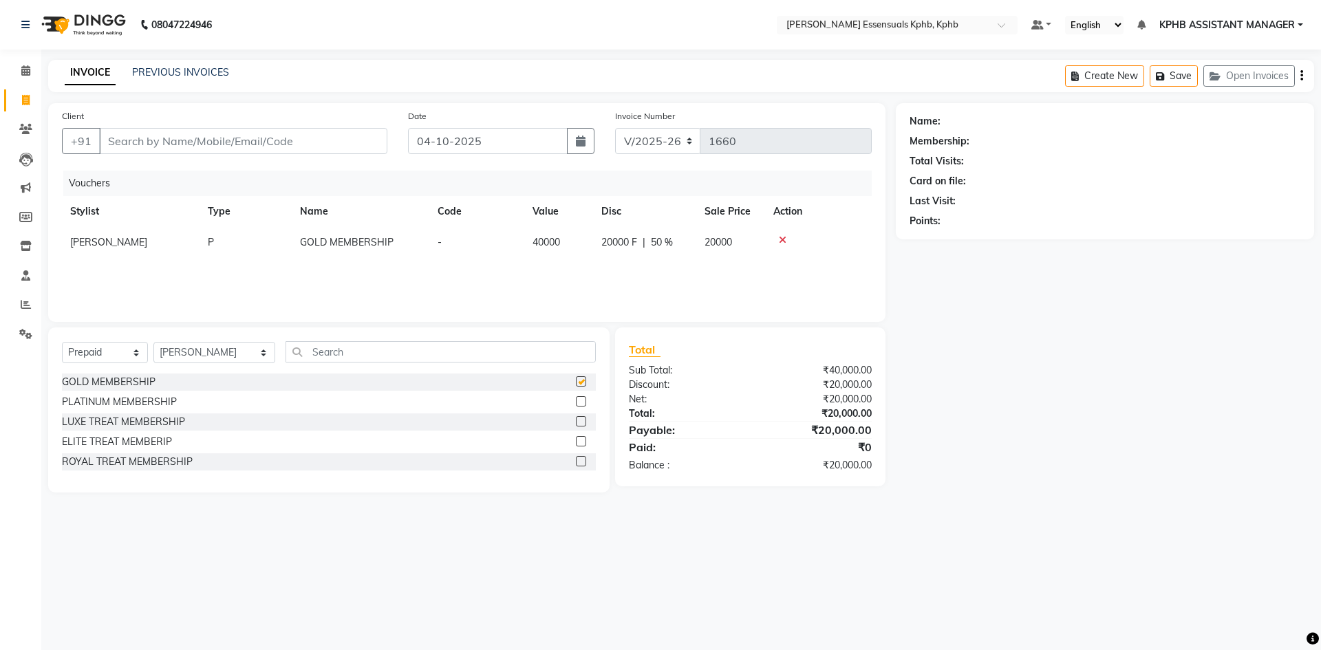
checkbox input "false"
click at [268, 142] on input "Client" at bounding box center [243, 141] width 288 height 26
click at [349, 147] on input "Client" at bounding box center [243, 141] width 288 height 26
drag, startPoint x: 491, startPoint y: 186, endPoint x: 1022, endPoint y: 405, distance: 575.1
click at [1022, 405] on div "Name: Membership: Total Visits: Card on file: Last Visit: Points:" at bounding box center [1110, 297] width 429 height 389
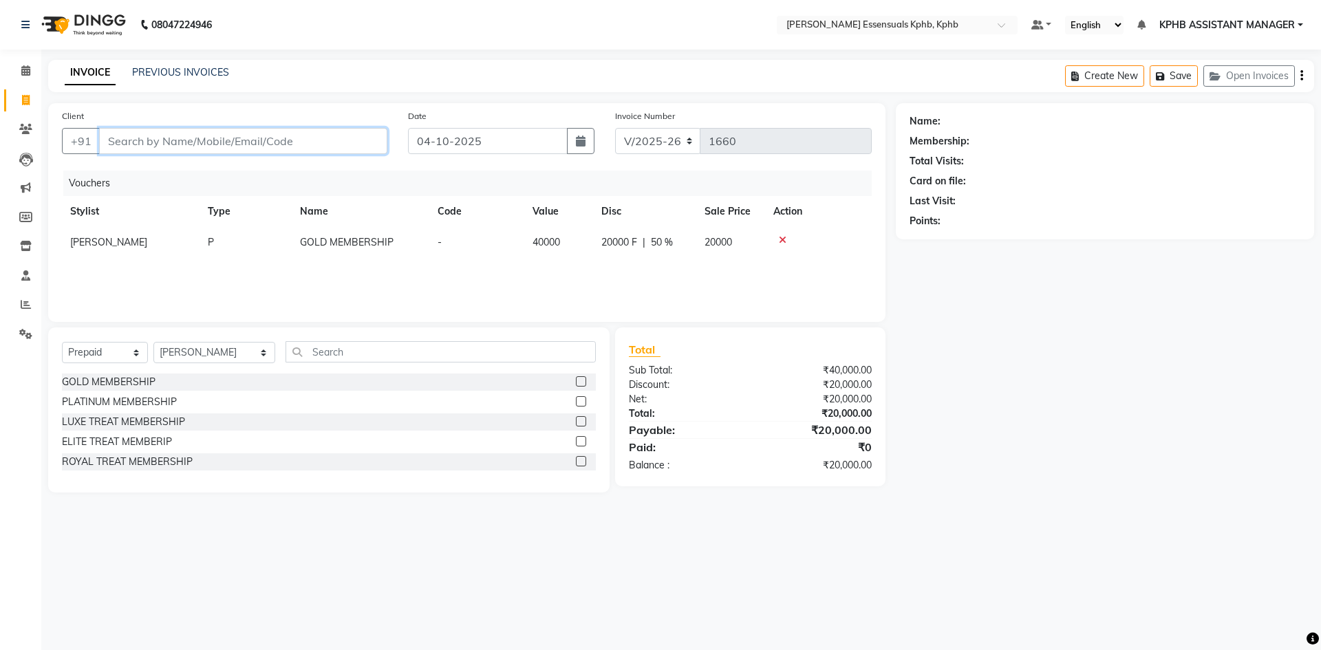
click at [184, 140] on input "Client" at bounding box center [243, 141] width 288 height 26
click at [779, 237] on icon at bounding box center [783, 240] width 8 height 10
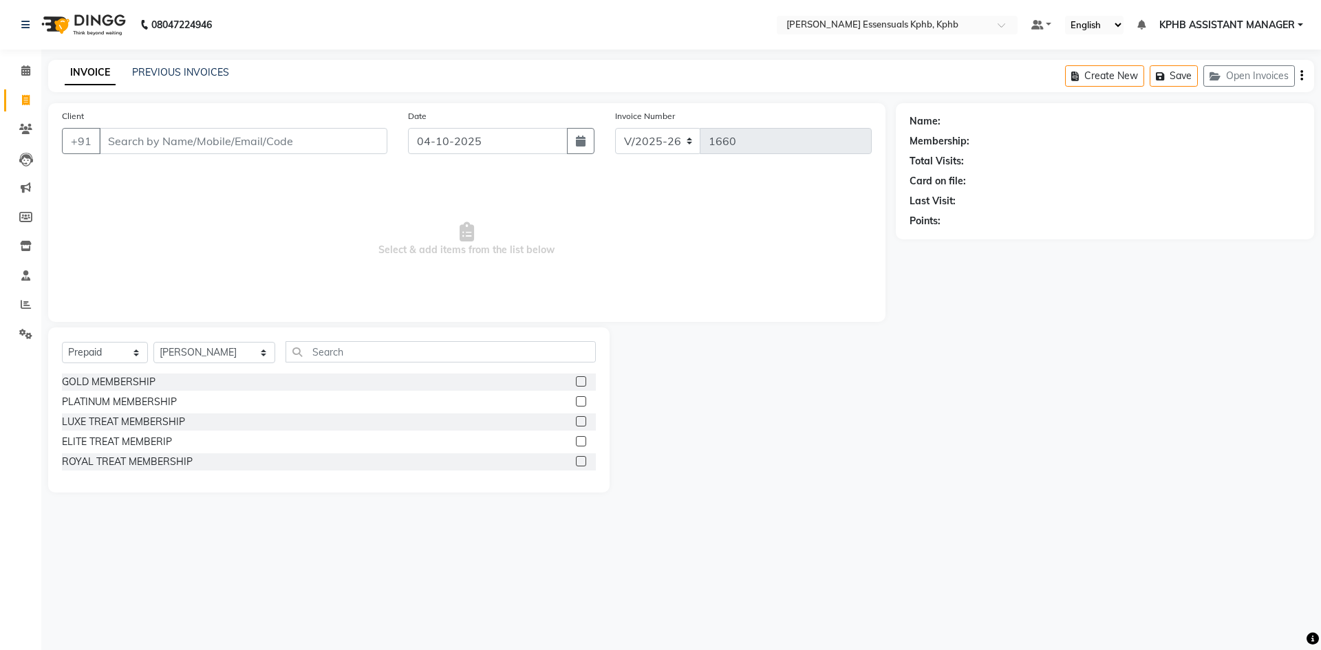
click at [581, 406] on label at bounding box center [581, 401] width 10 height 10
click at [581, 406] on input "checkbox" at bounding box center [580, 402] width 9 height 9
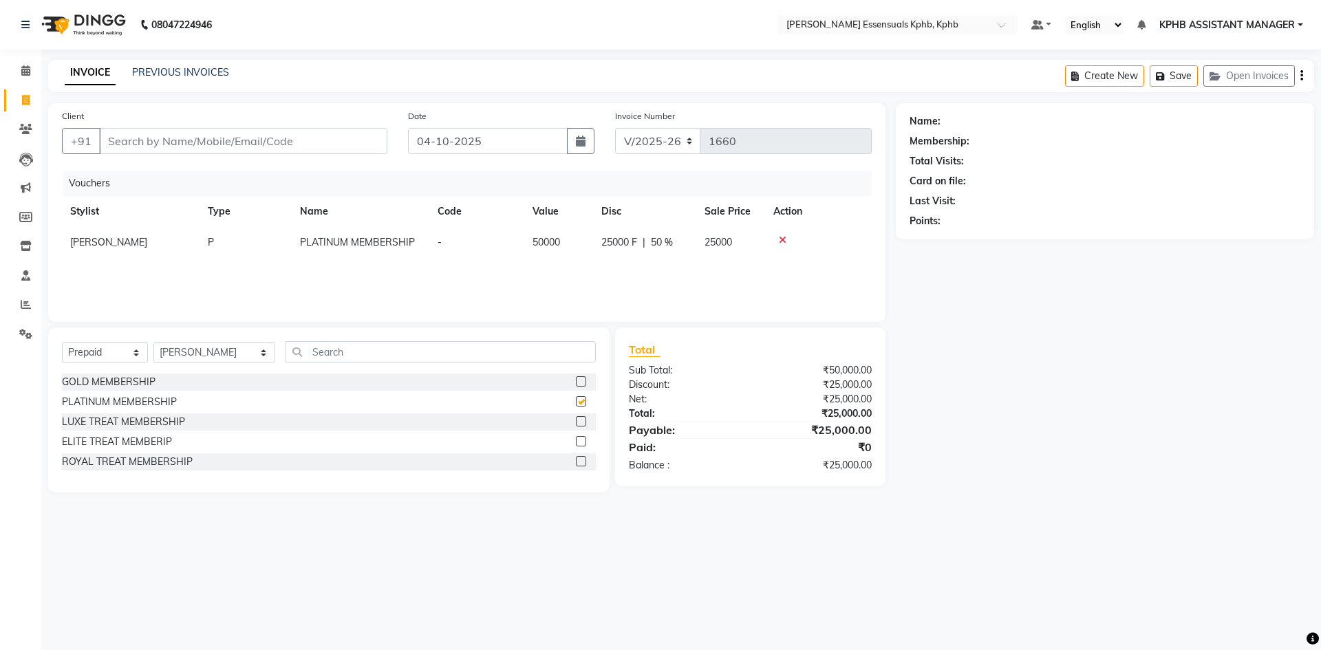
checkbox input "false"
click at [196, 142] on input "Client" at bounding box center [243, 141] width 288 height 26
click at [93, 145] on button "+91" at bounding box center [81, 141] width 39 height 26
click at [163, 147] on input "Client" at bounding box center [243, 141] width 288 height 26
type input "9951797149"
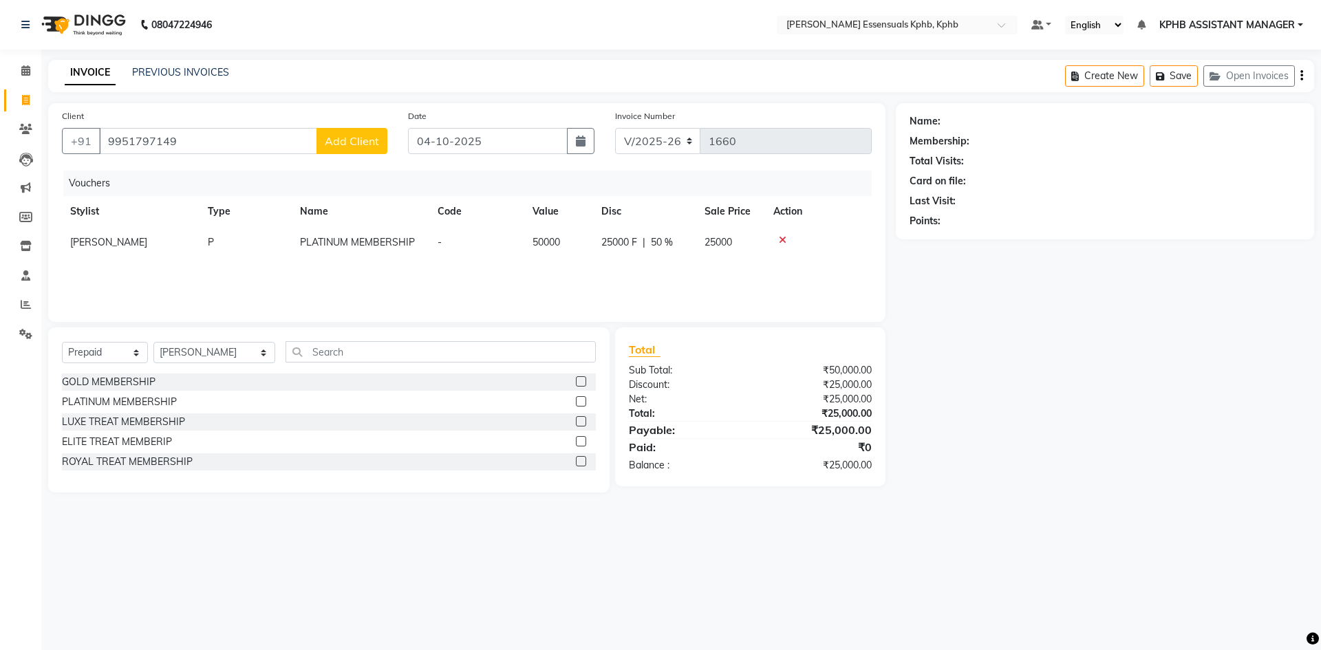
click at [362, 144] on span "Add Client" at bounding box center [352, 141] width 54 height 14
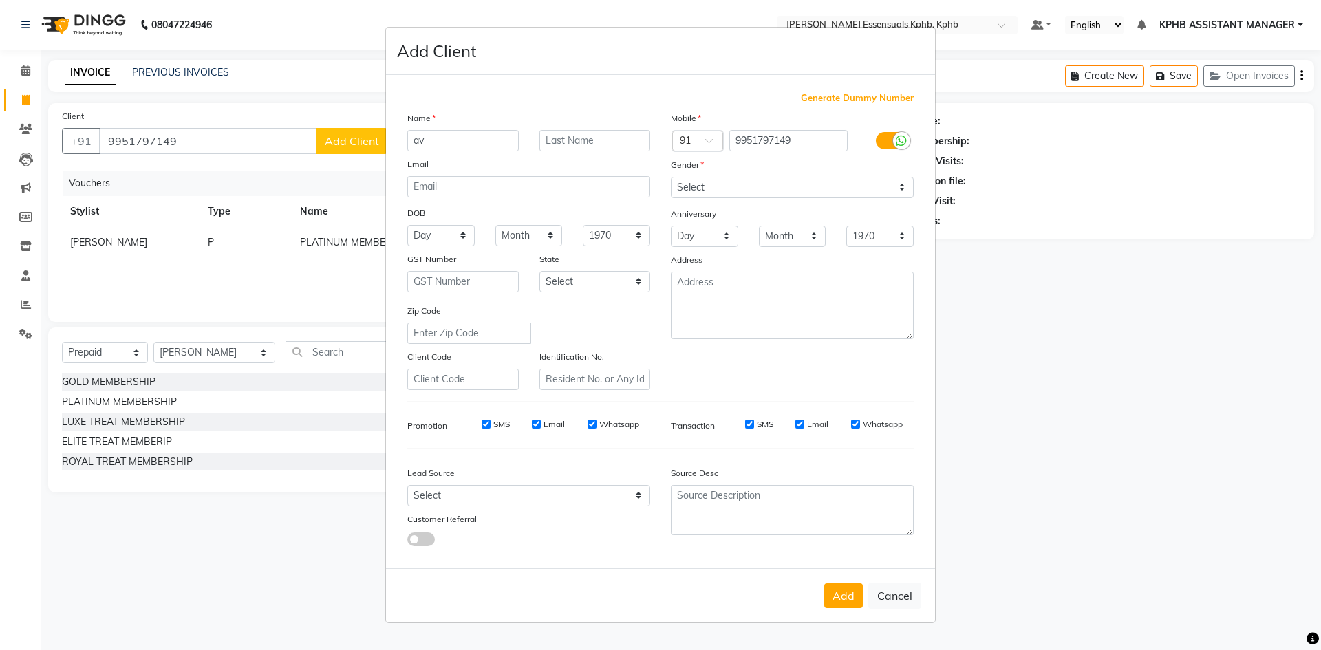
type input "a"
type input "AVINASH"
click at [749, 186] on select "Select Male Female Other Prefer Not To Say" at bounding box center [792, 187] width 243 height 21
select select "male"
click at [671, 177] on select "Select Male Female Other Prefer Not To Say" at bounding box center [792, 187] width 243 height 21
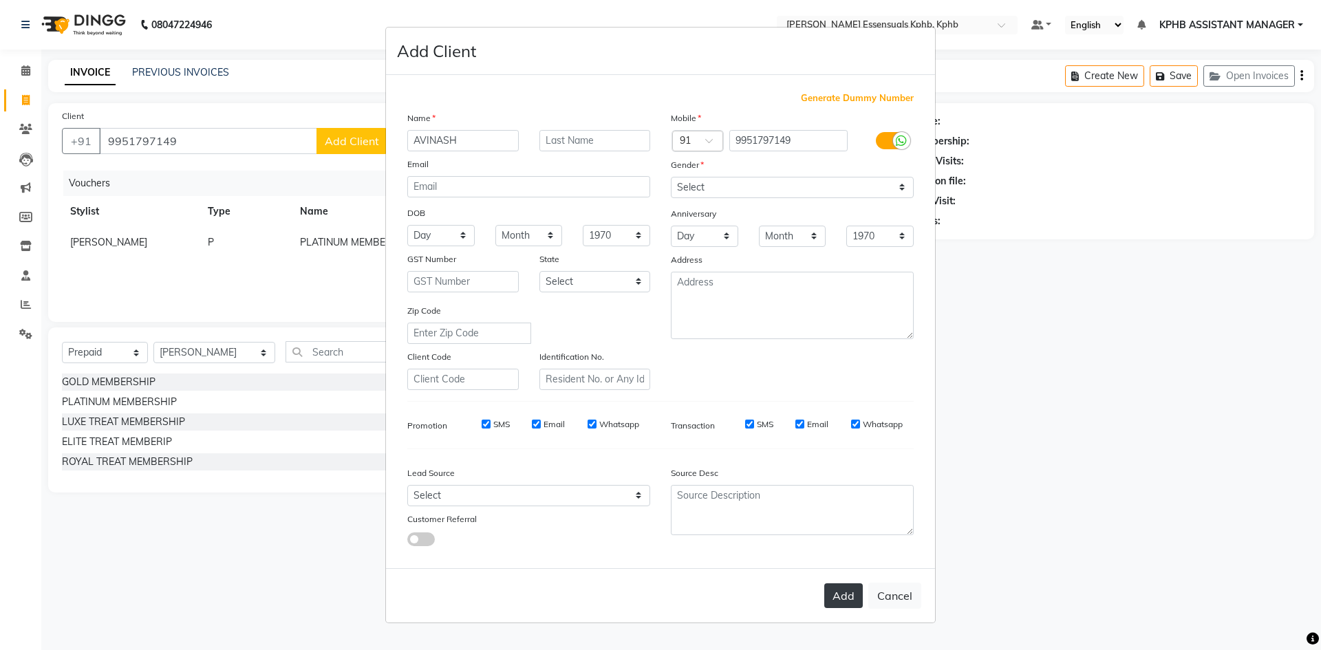
click at [839, 605] on button "Add" at bounding box center [843, 595] width 39 height 25
select select
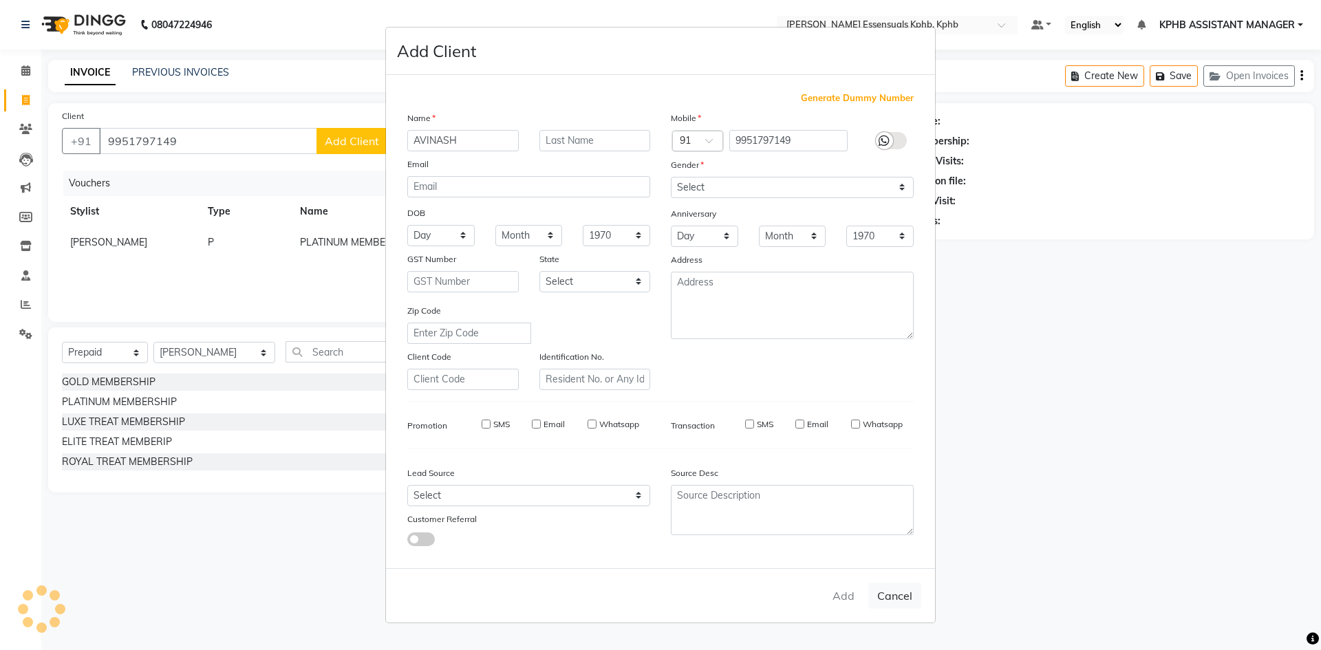
select select
checkbox input "false"
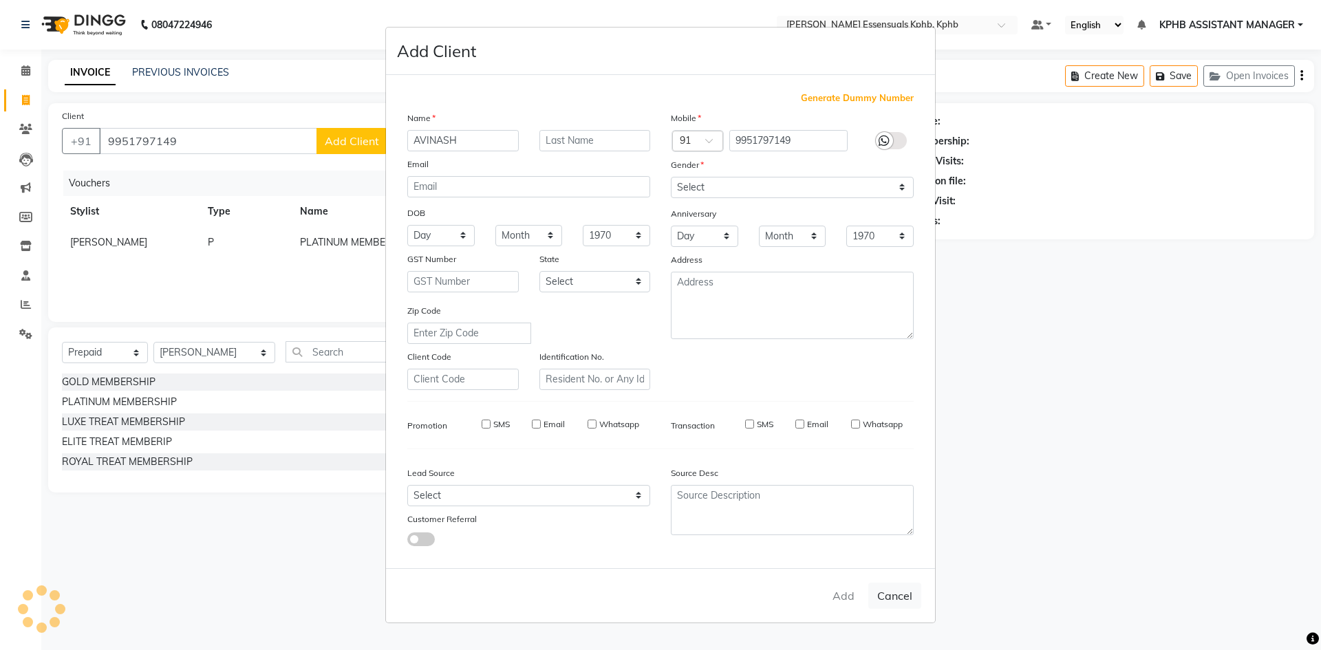
checkbox input "false"
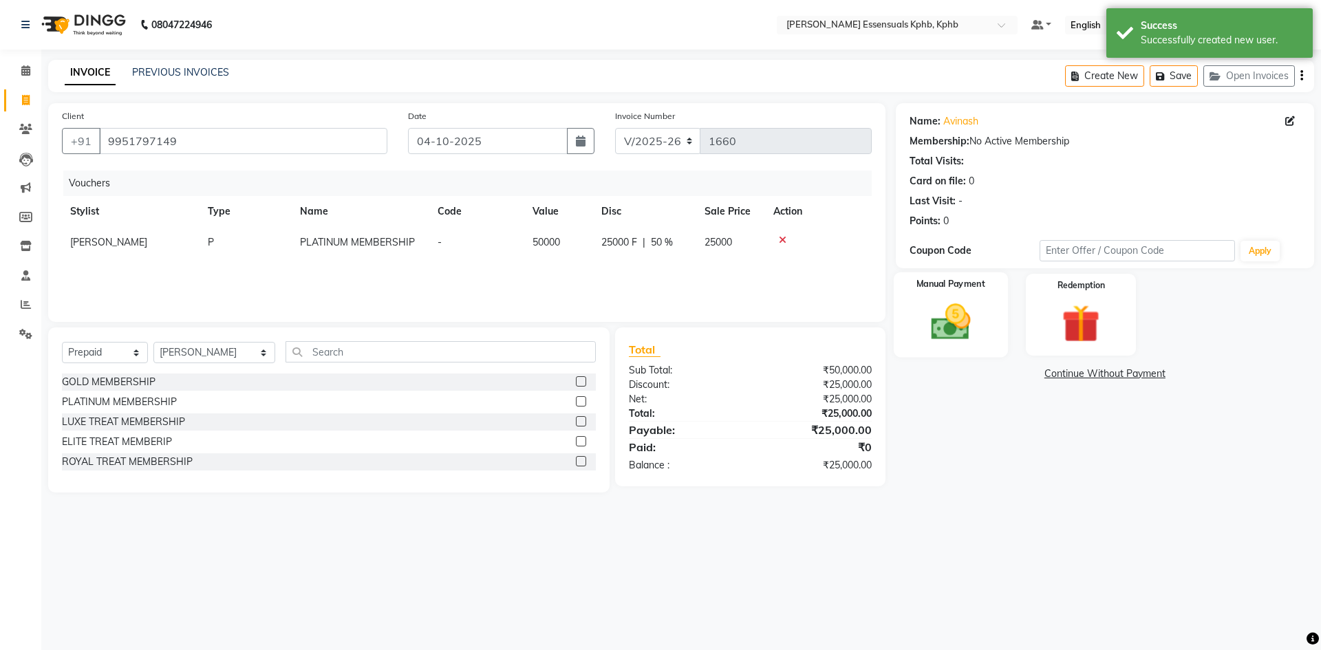
click at [943, 348] on div "Manual Payment" at bounding box center [950, 314] width 114 height 85
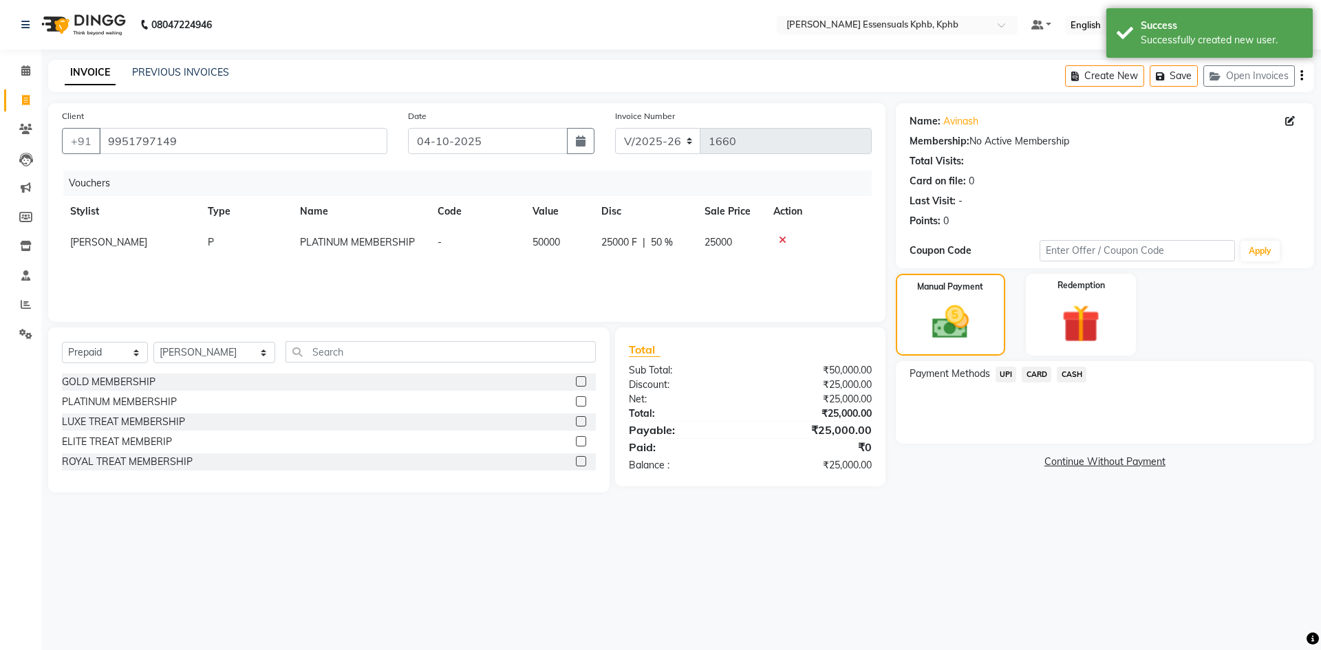
click at [1005, 376] on span "UPI" at bounding box center [1006, 375] width 21 height 16
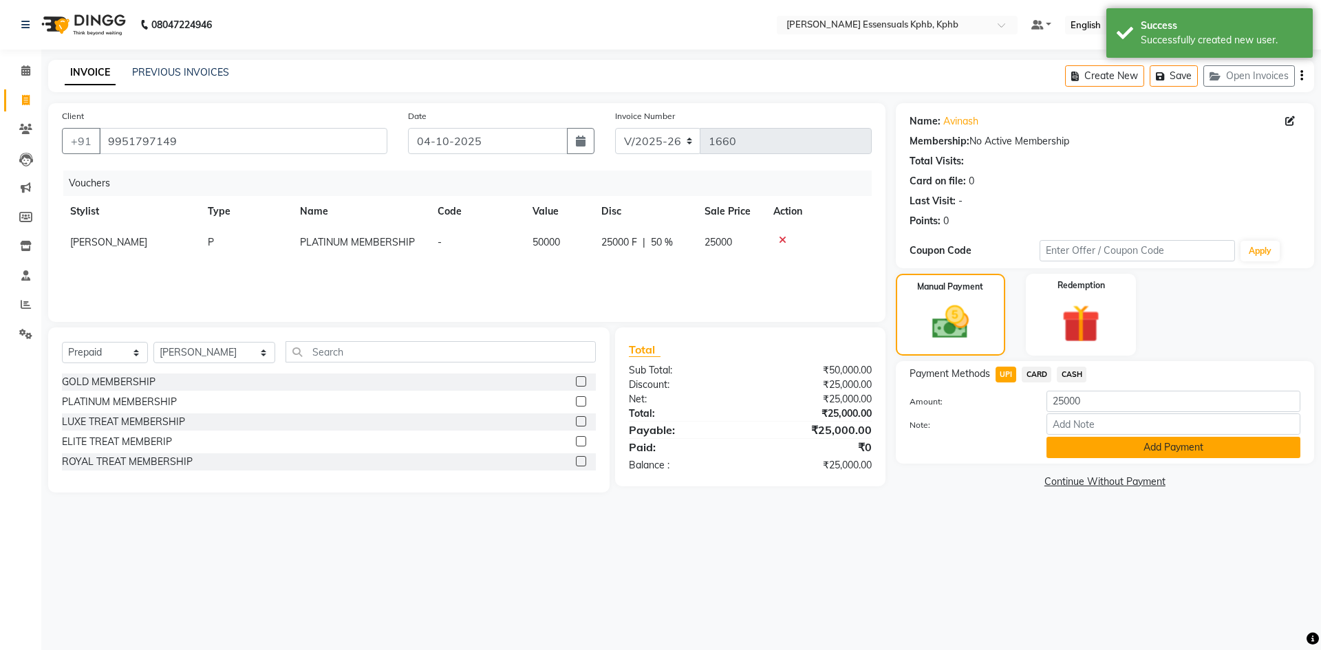
click at [1157, 453] on button "Add Payment" at bounding box center [1174, 447] width 254 height 21
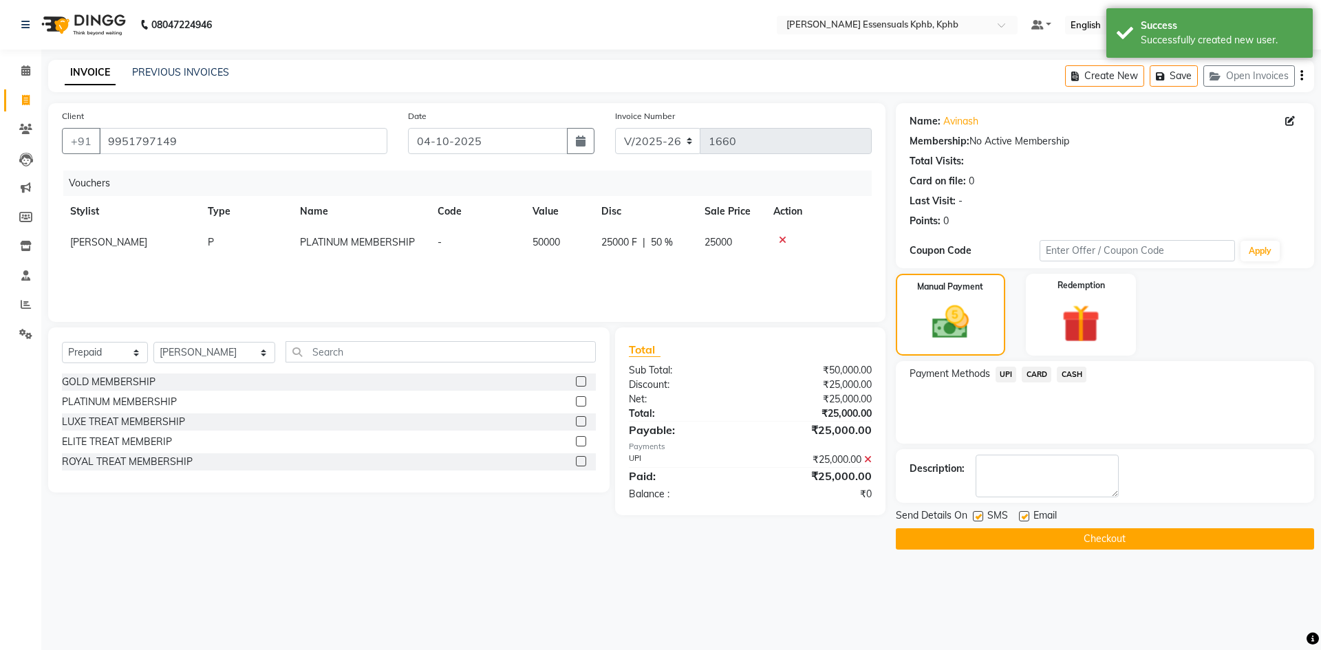
click at [1073, 537] on button "Checkout" at bounding box center [1105, 538] width 418 height 21
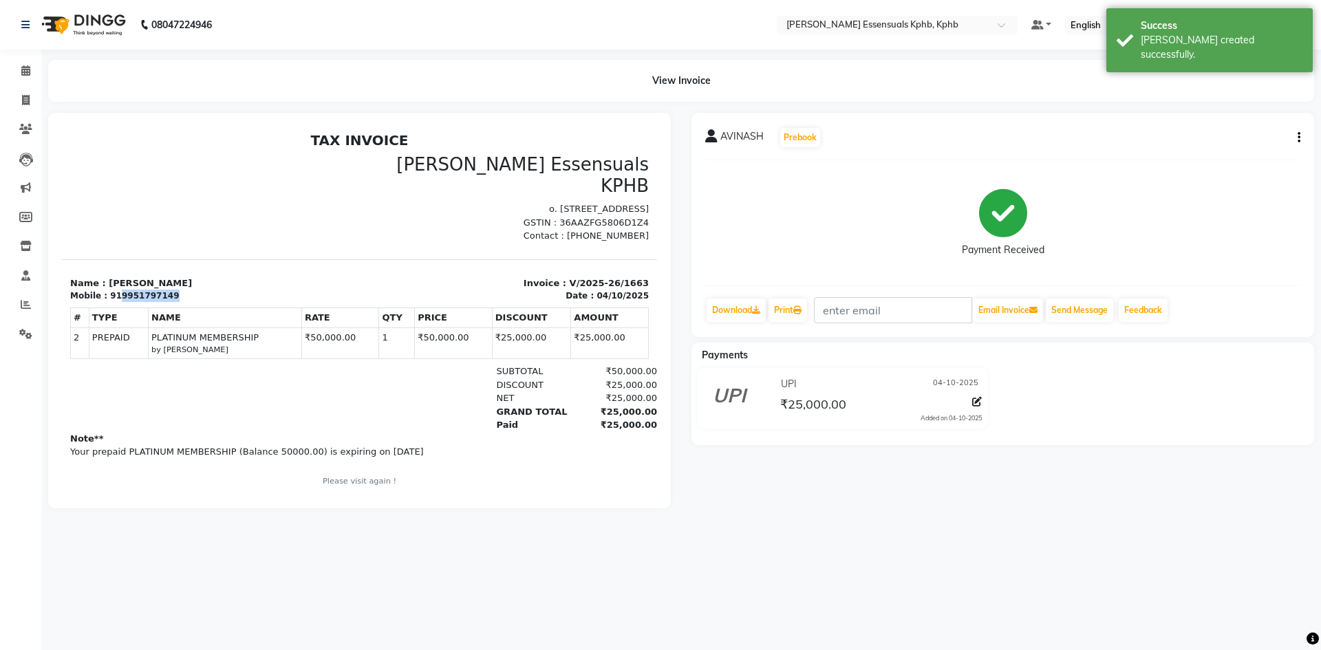
drag, startPoint x: 114, startPoint y: 288, endPoint x: 173, endPoint y: 286, distance: 59.9
click at [173, 290] on div "Mobile : 919951797149" at bounding box center [210, 296] width 281 height 12
copy div "9951797149"
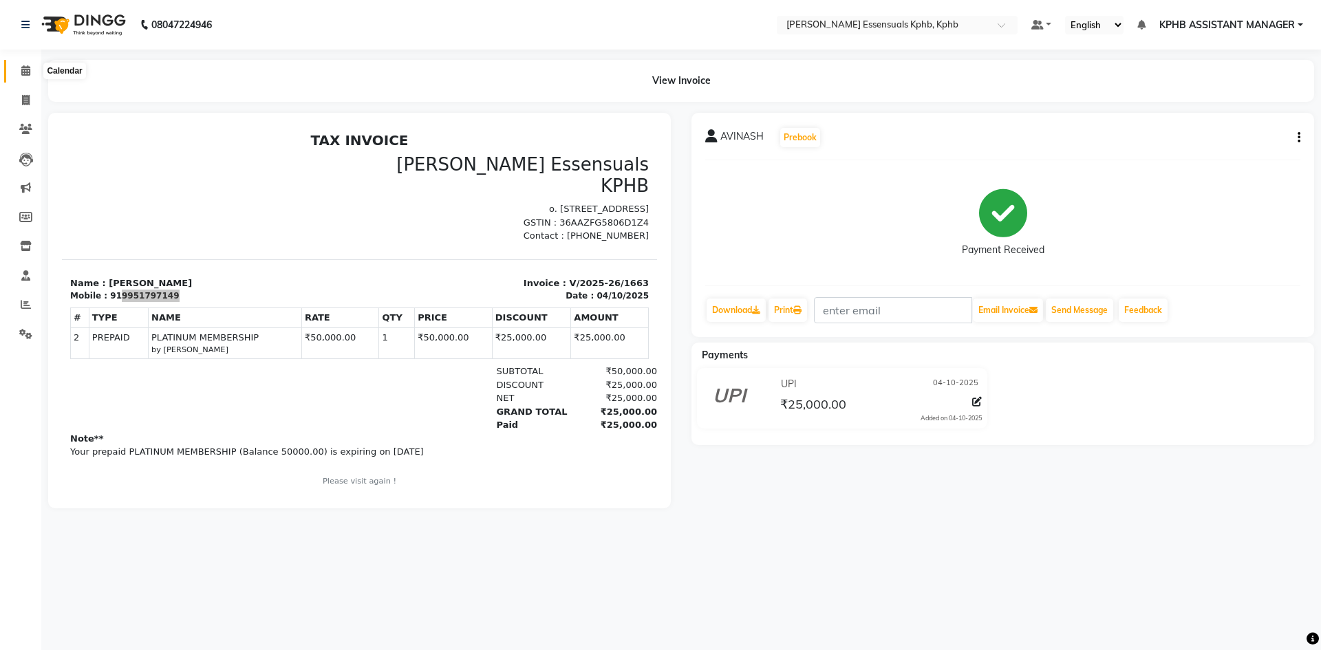
click at [23, 72] on icon at bounding box center [25, 70] width 9 height 10
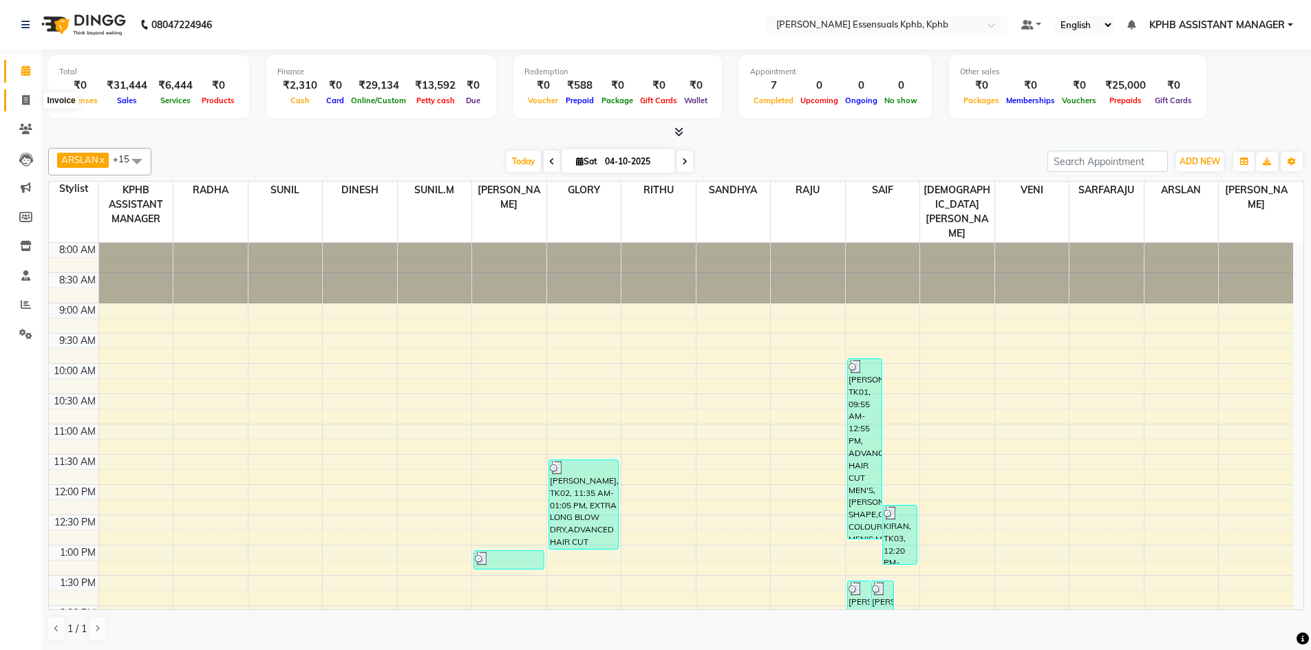
click at [20, 102] on span at bounding box center [26, 101] width 24 height 16
select select "service"
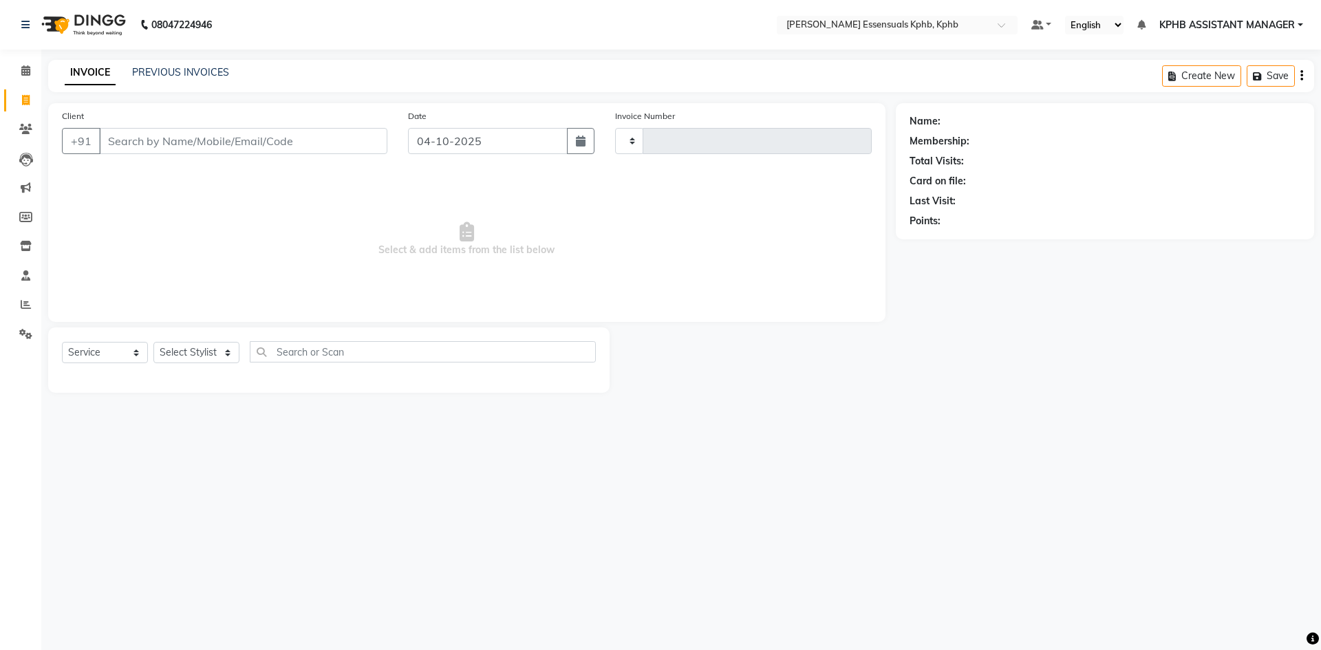
type input "1664"
select select "5938"
click at [275, 139] on input "Client" at bounding box center [243, 141] width 288 height 26
paste input "9951797149"
type input "9951797149"
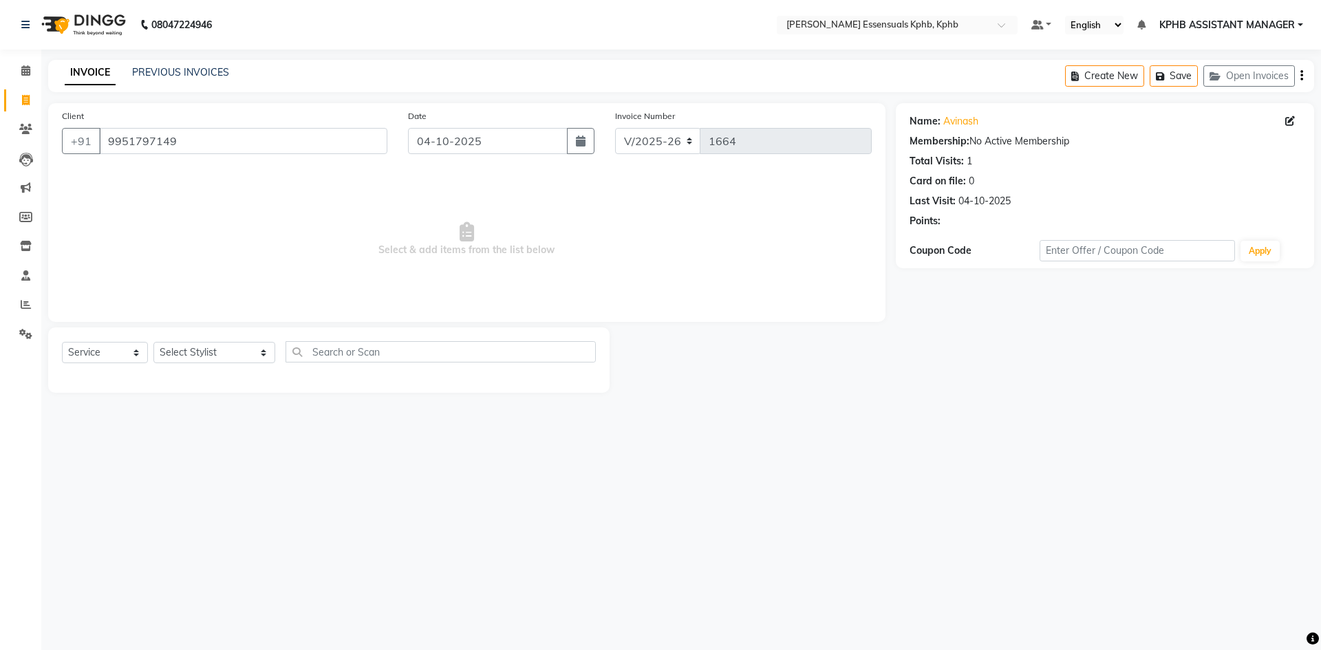
click at [206, 365] on div "Select Service Product Membership Package Voucher Prepaid Gift Card Select Styl…" at bounding box center [329, 357] width 534 height 32
click at [231, 344] on select "Select Stylist [PERSON_NAME] KPHB ASSISTANT MANAGER [PERSON_NAME] [PERSON_NAME]…" at bounding box center [214, 352] width 122 height 21
select select "63852"
click at [153, 342] on select "Select Stylist [PERSON_NAME] KPHB ASSISTANT MANAGER [PERSON_NAME] [PERSON_NAME]…" at bounding box center [214, 352] width 122 height 21
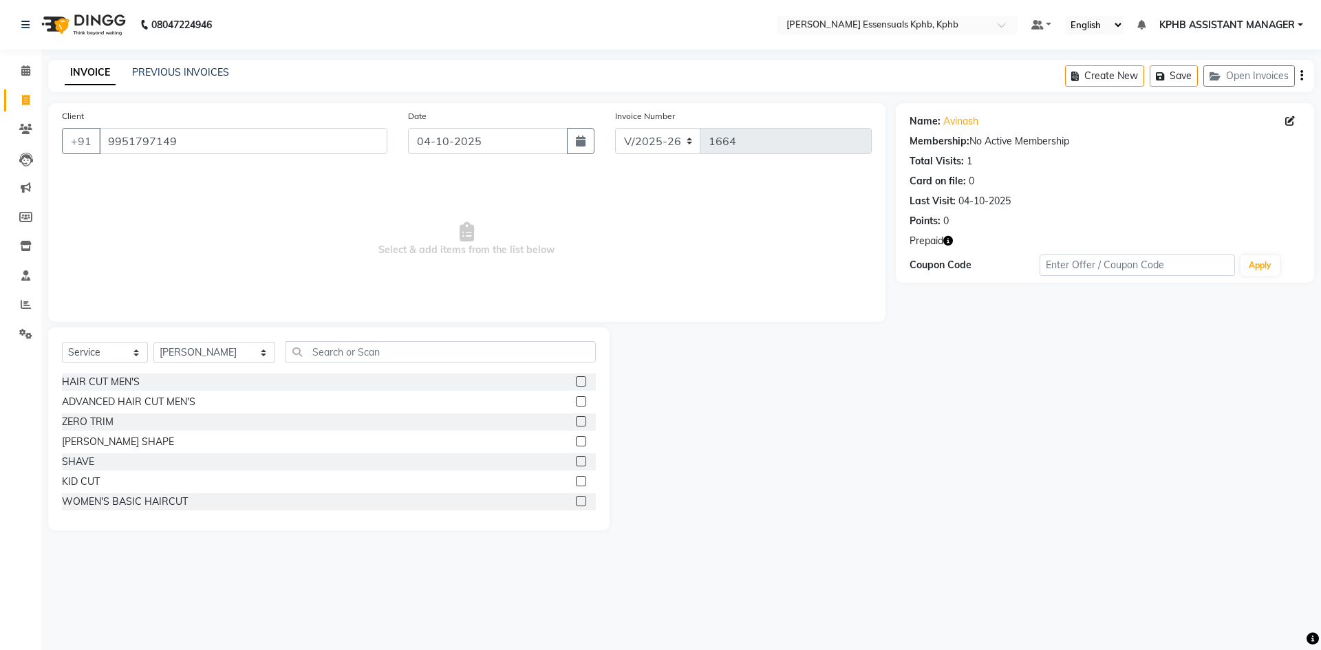
click at [449, 368] on div "Select Service Product Membership Package Voucher Prepaid Gift Card Select Styl…" at bounding box center [329, 357] width 534 height 32
click at [456, 352] on input "text" at bounding box center [441, 351] width 310 height 21
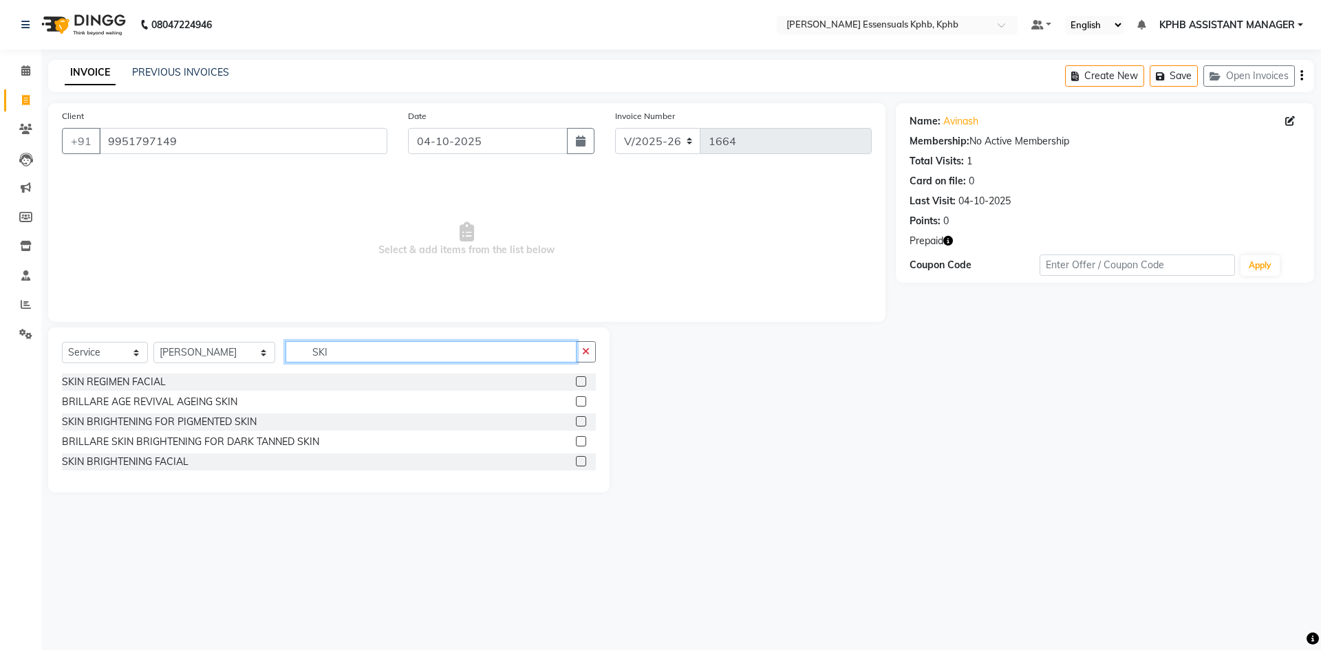
type input "SKI"
click at [582, 463] on label at bounding box center [581, 461] width 10 height 10
click at [582, 463] on input "checkbox" at bounding box center [580, 462] width 9 height 9
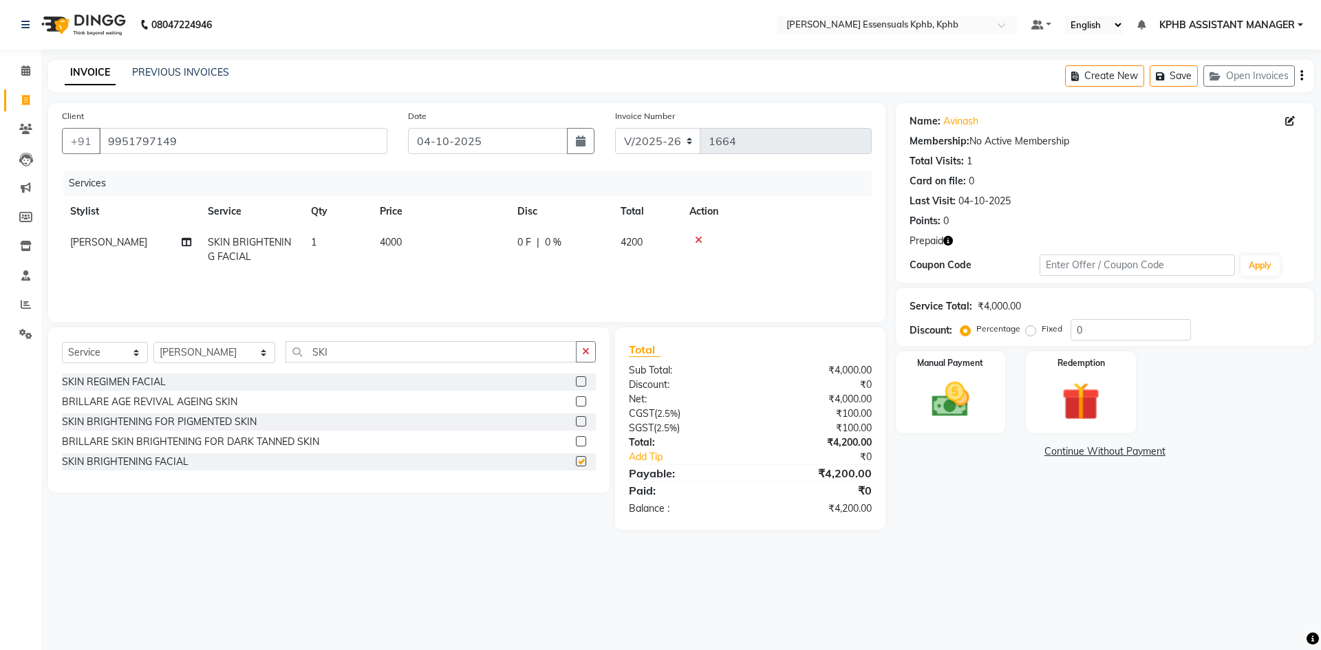
checkbox input "false"
click at [407, 244] on td "4000" at bounding box center [441, 249] width 138 height 45
select select "63852"
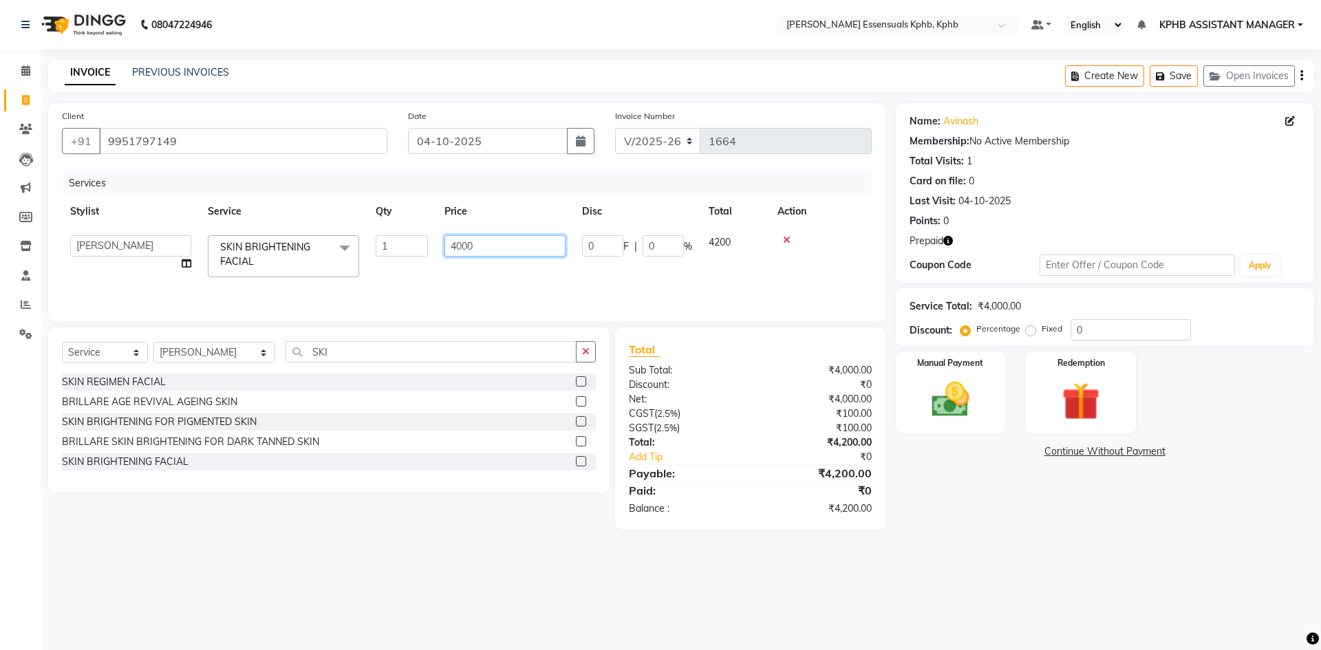
drag, startPoint x: 526, startPoint y: 253, endPoint x: 122, endPoint y: 247, distance: 403.9
click at [147, 247] on tr "ARSLAN DINESH GLORY KPHB ASSISTANT MANAGER KRISHNA VENI MANJULA mounika MOUNIKA…" at bounding box center [467, 256] width 810 height 58
type input "4720"
drag, startPoint x: 711, startPoint y: 416, endPoint x: 705, endPoint y: 402, distance: 15.7
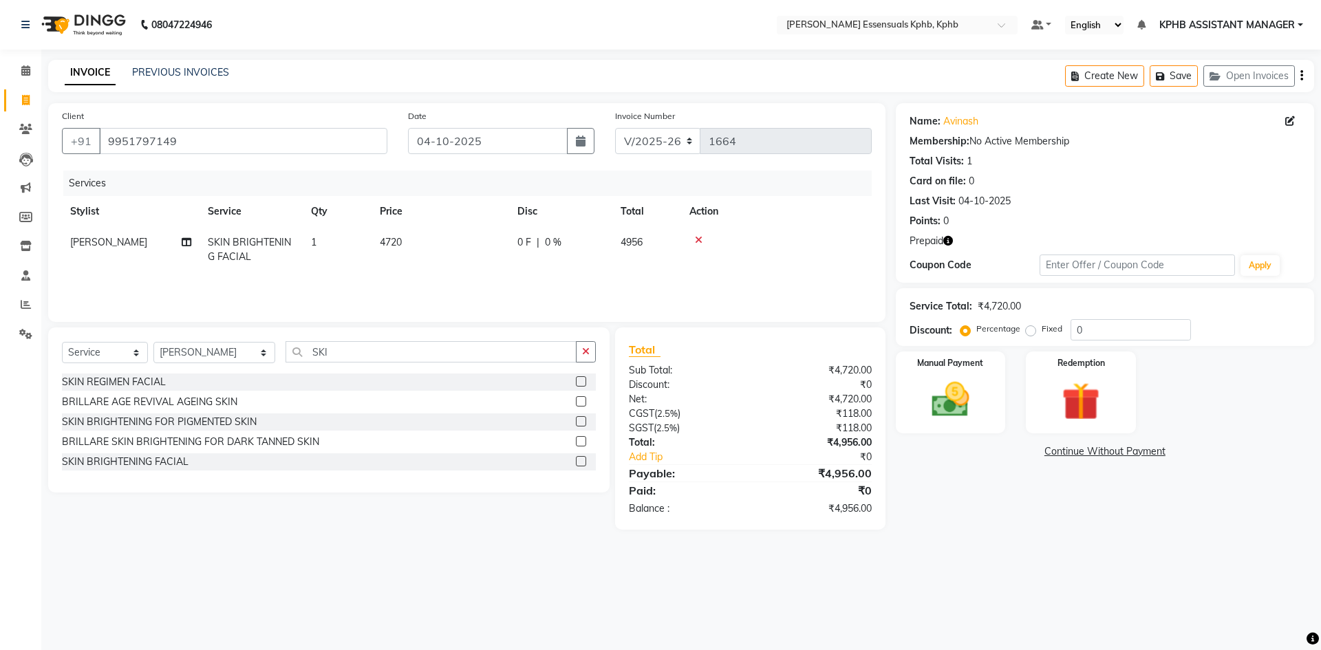
click at [998, 600] on div "08047224946 Select Location × Toni&guy Essensuals Kphb, Kphb Default Panel My P…" at bounding box center [660, 325] width 1321 height 650
drag, startPoint x: 806, startPoint y: 143, endPoint x: 1055, endPoint y: 605, distance: 524.6
click at [1055, 606] on div "08047224946 Select Location × Toni&guy Essensuals Kphb, Kphb Default Panel My P…" at bounding box center [660, 325] width 1321 height 650
click at [961, 396] on img at bounding box center [951, 399] width 64 height 45
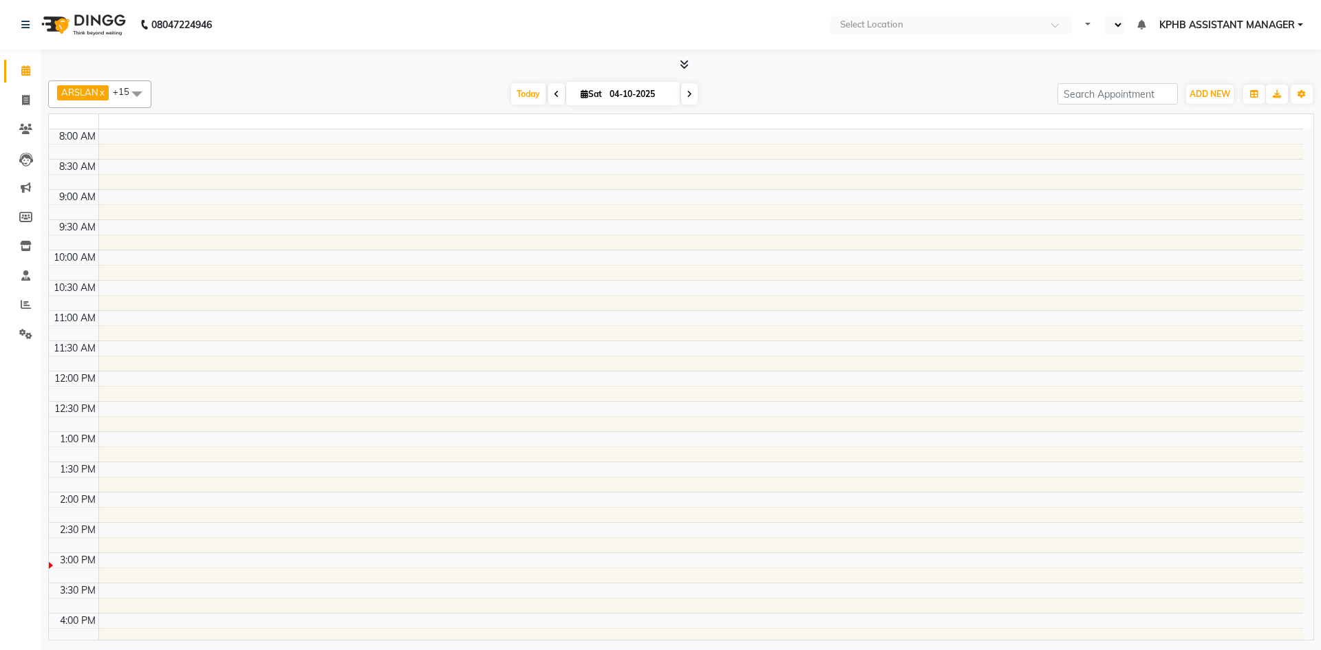
select select "en"
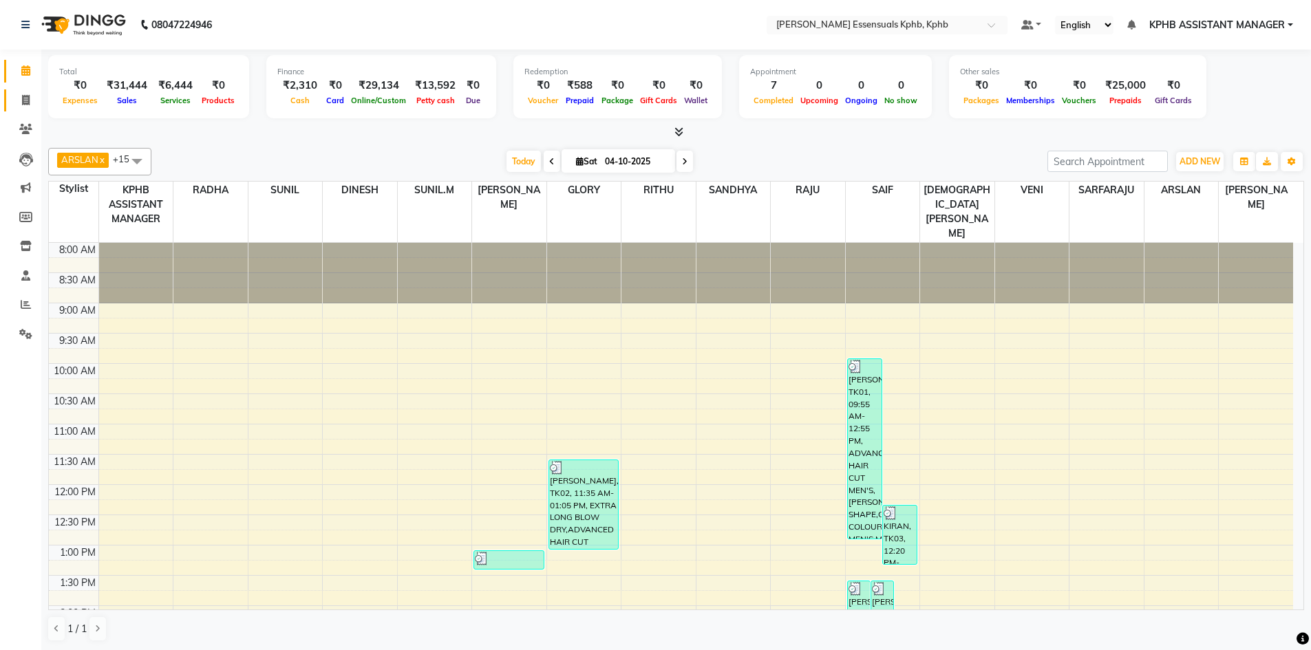
click at [25, 105] on span at bounding box center [26, 101] width 24 height 16
select select "service"
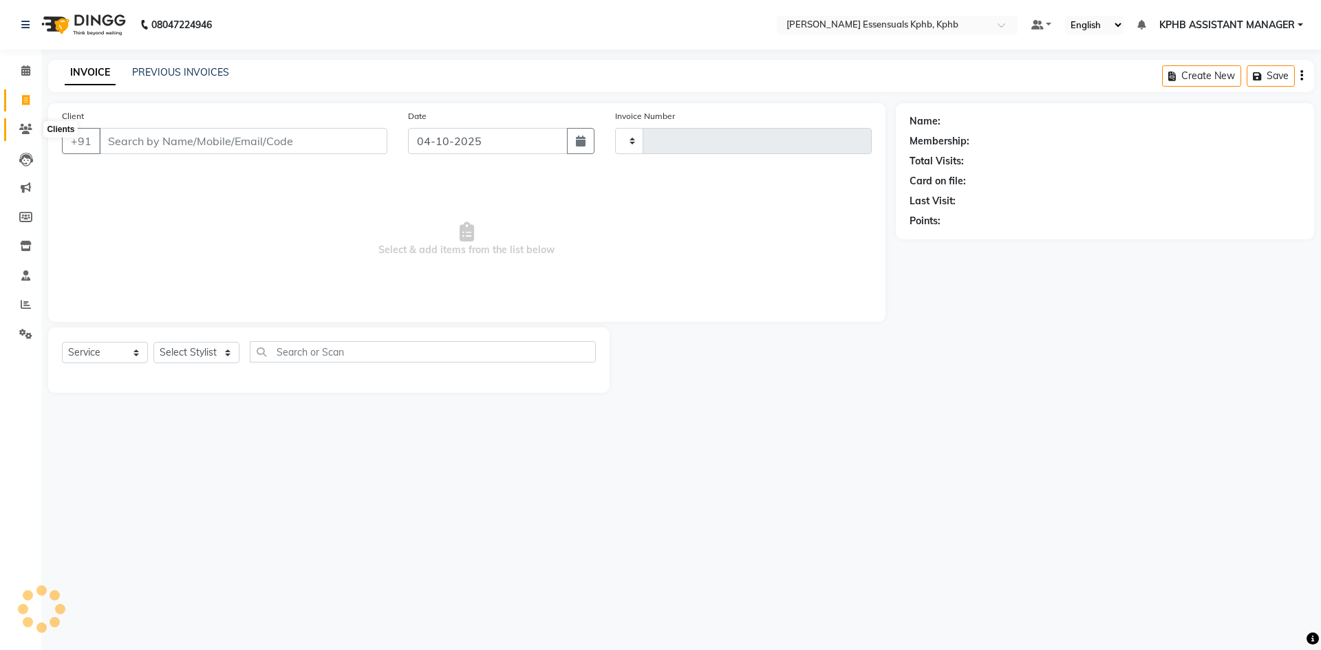
type input "1664"
select select "5938"
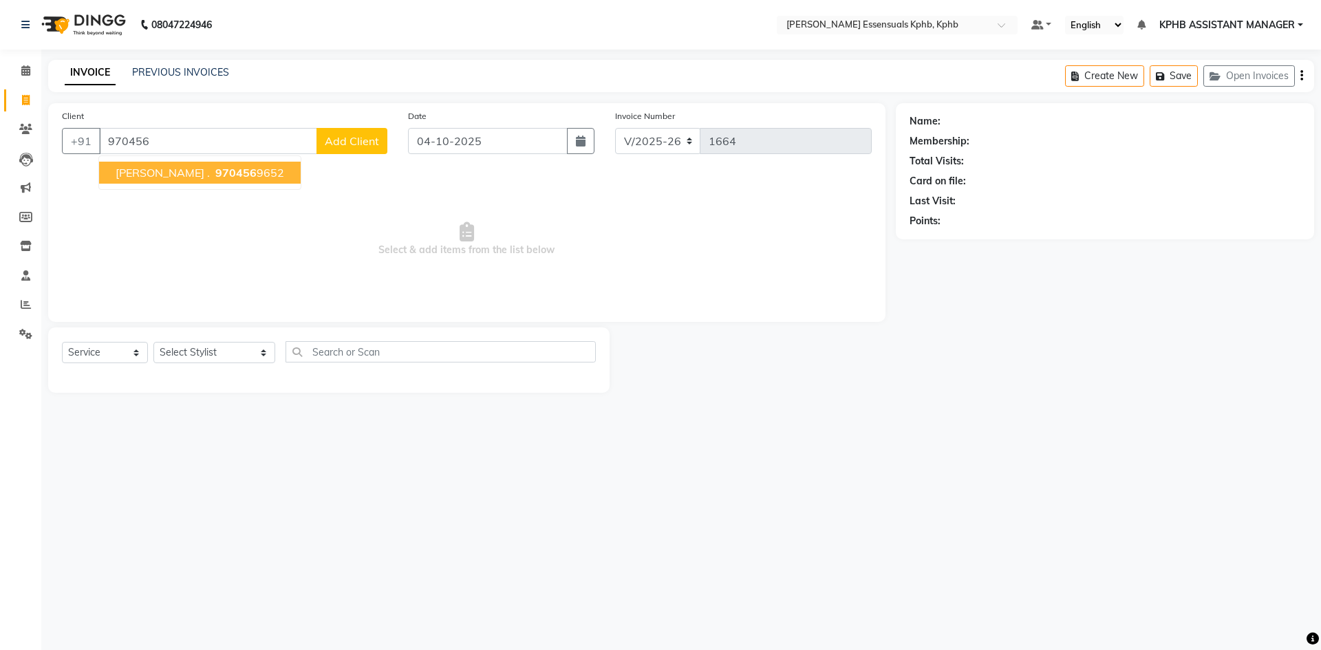
click at [215, 167] on span "970456" at bounding box center [235, 173] width 41 height 14
type input "9704569652"
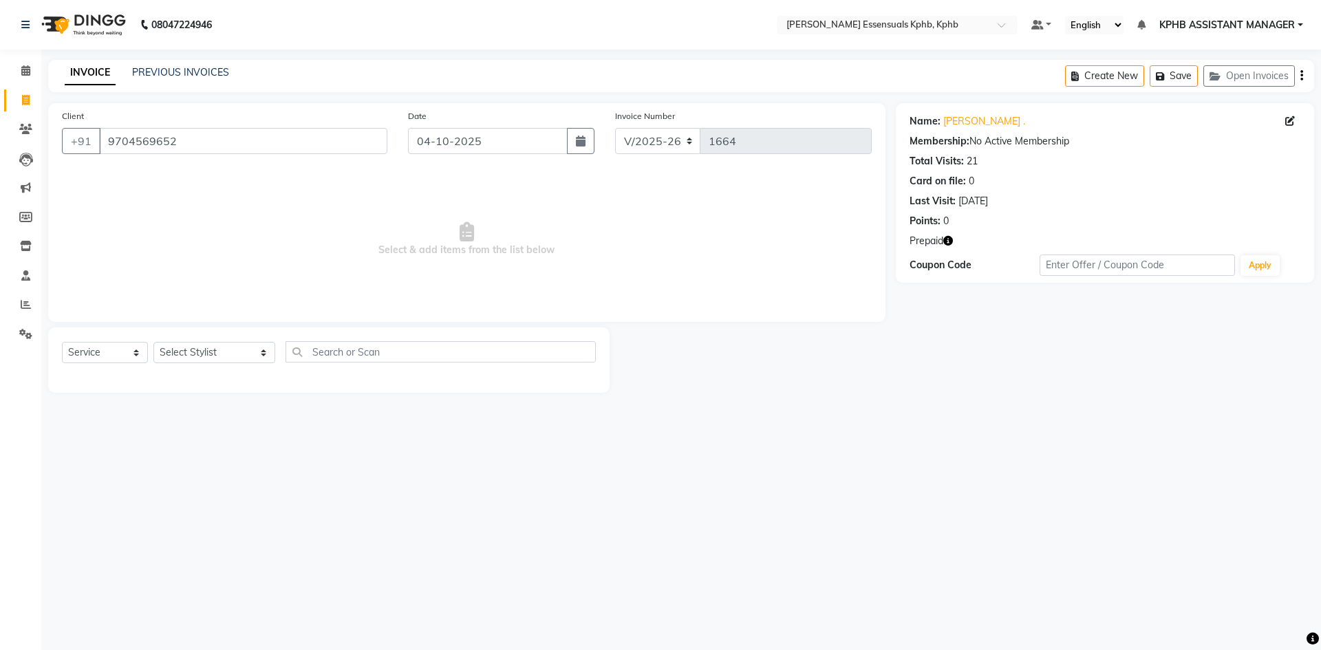
click at [950, 239] on icon "button" at bounding box center [948, 241] width 10 height 10
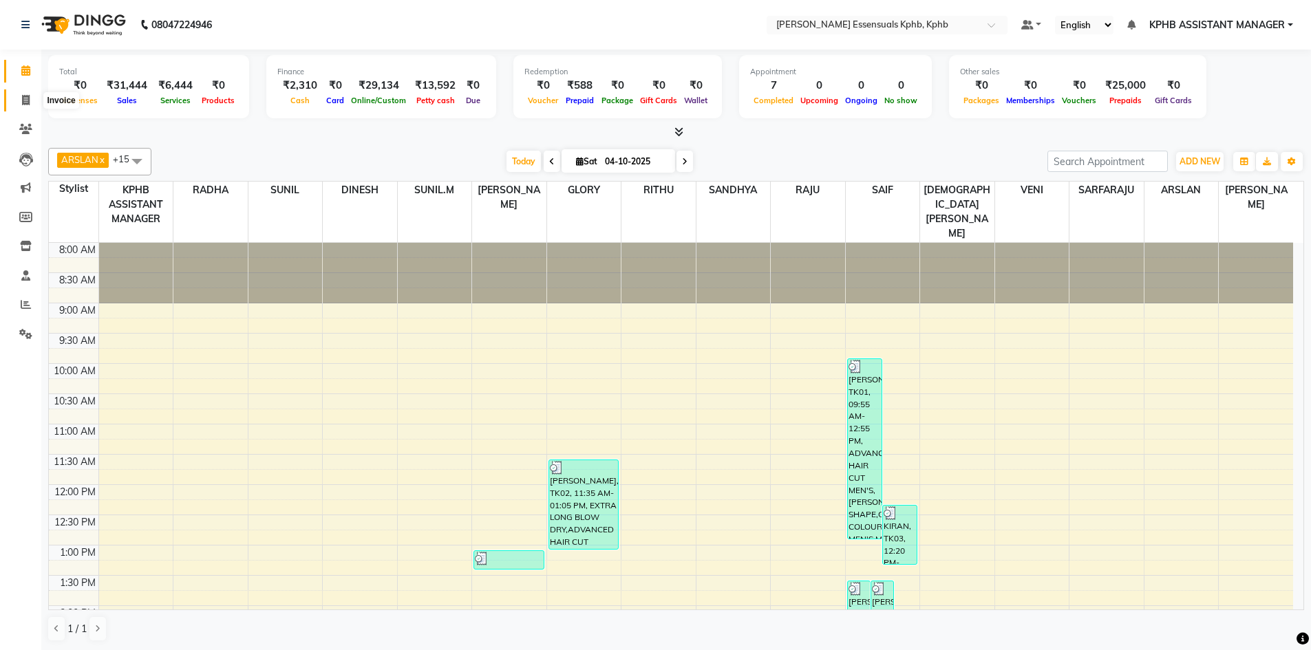
click at [18, 96] on span at bounding box center [26, 101] width 24 height 16
select select "service"
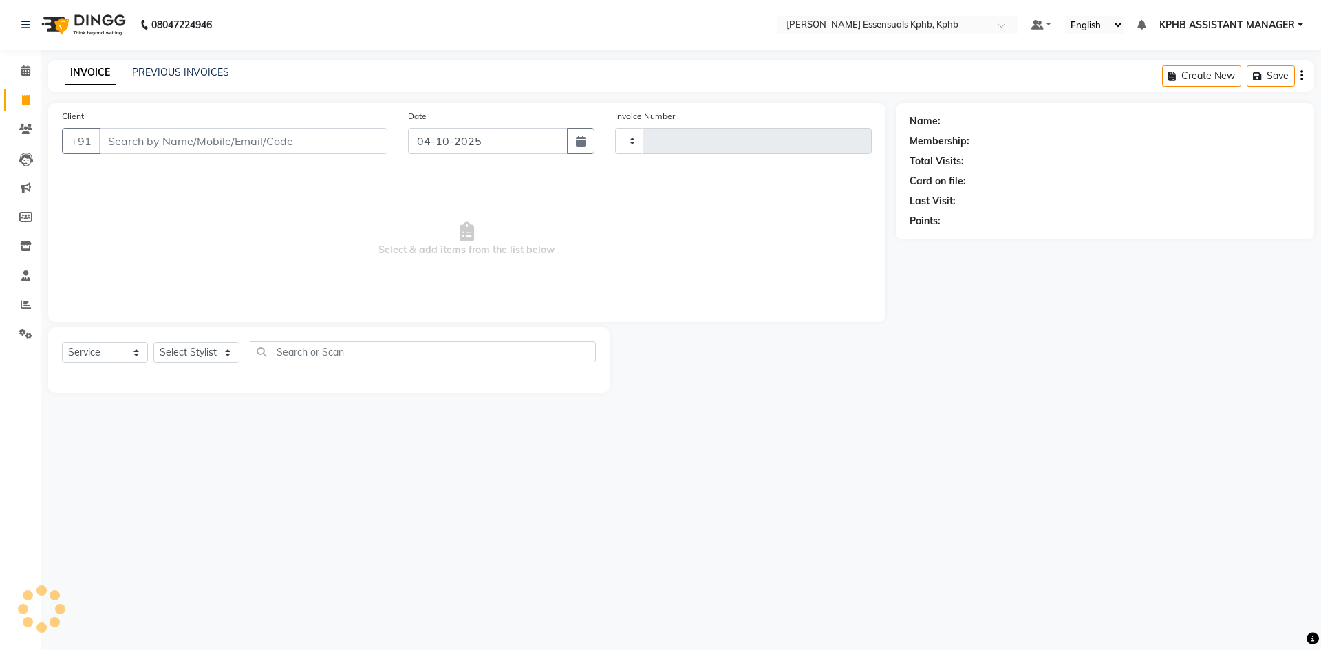
type input "1664"
select select "5938"
click at [191, 357] on select "Select Stylist" at bounding box center [196, 352] width 86 height 21
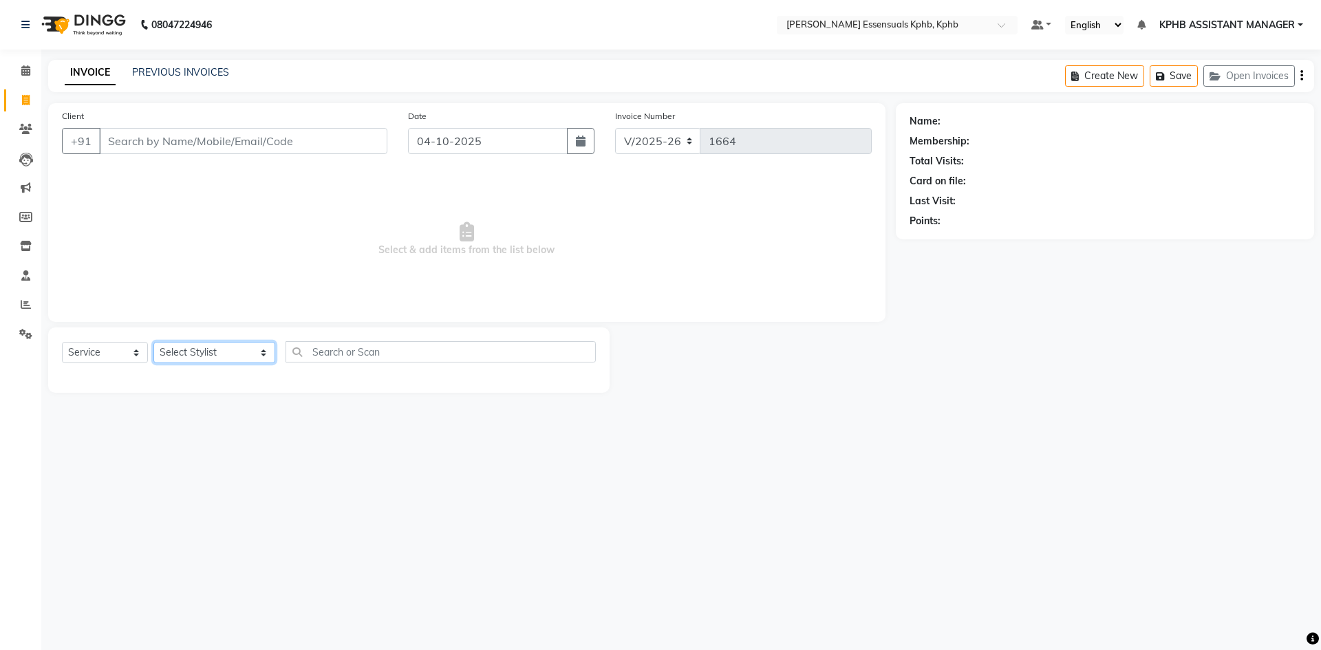
select select "84873"
click at [153, 342] on select "Select Stylist [PERSON_NAME] KPHB ASSISTANT MANAGER [PERSON_NAME] [PERSON_NAME]…" at bounding box center [214, 352] width 122 height 21
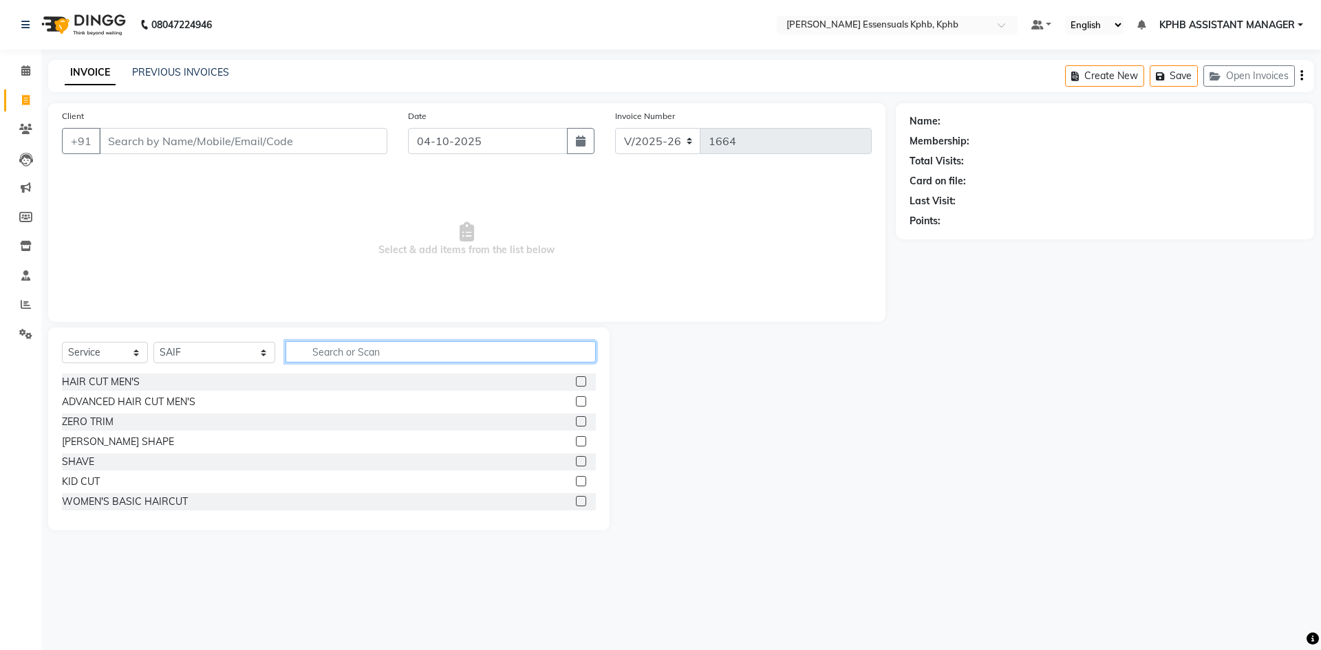
click at [459, 346] on input "text" at bounding box center [441, 351] width 310 height 21
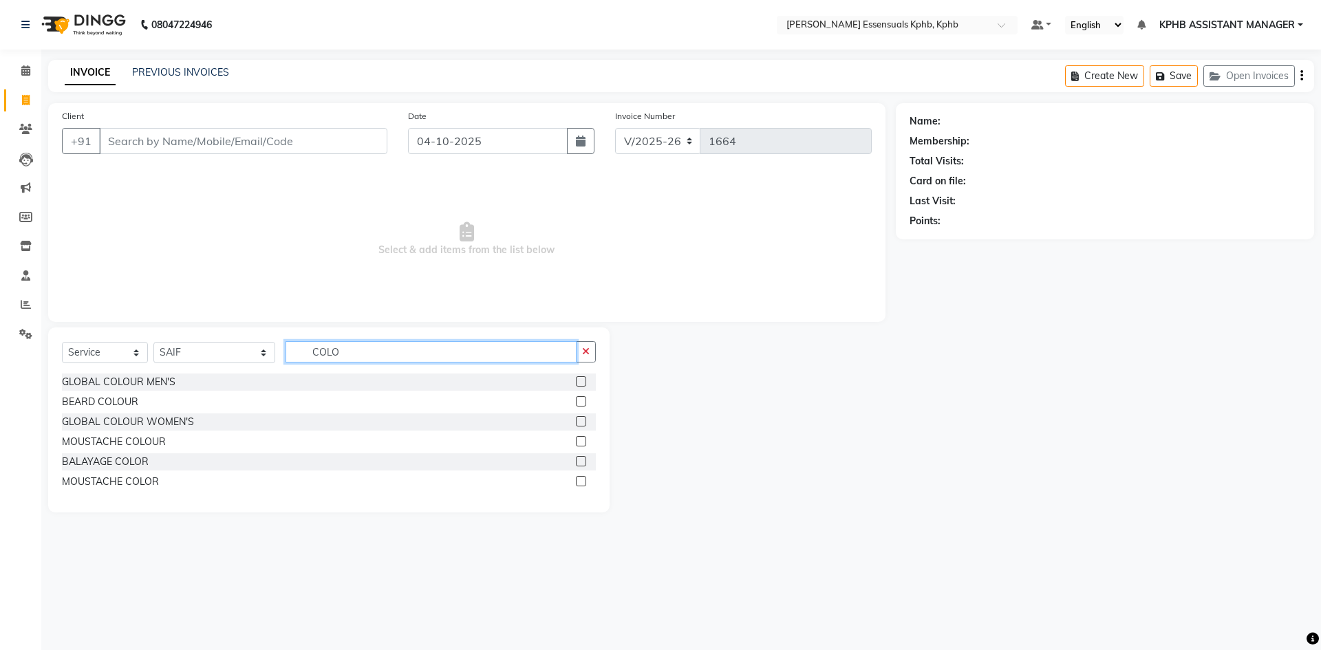
type input "COLO"
click at [577, 381] on label at bounding box center [581, 381] width 10 height 10
click at [577, 381] on input "checkbox" at bounding box center [580, 382] width 9 height 9
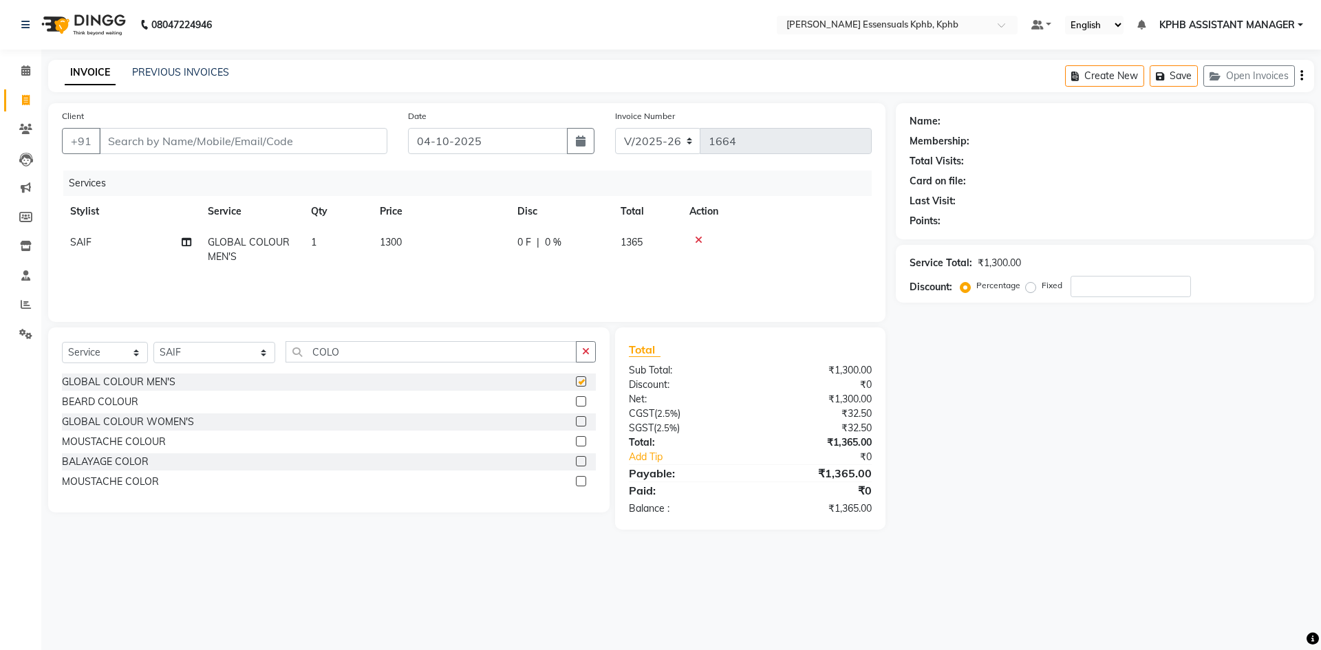
checkbox input "false"
